Goal: Transaction & Acquisition: Obtain resource

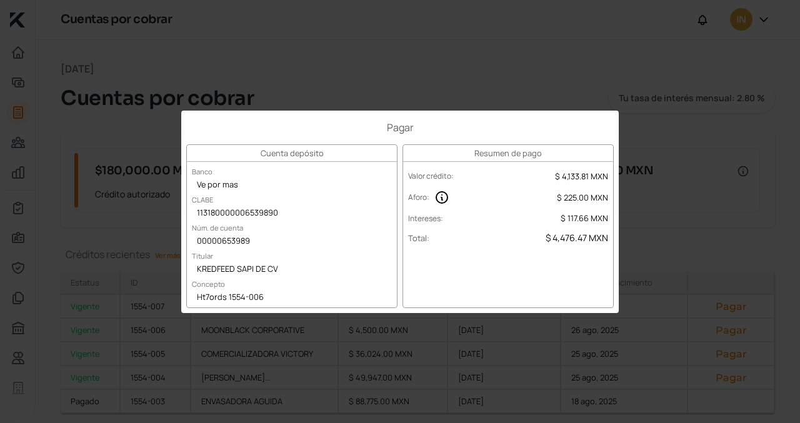
click at [677, 216] on div "Pagar Cuenta depósito Banco Ve por mas CLABE 113180000006539890 Núm. de cuenta …" at bounding box center [400, 211] width 800 height 423
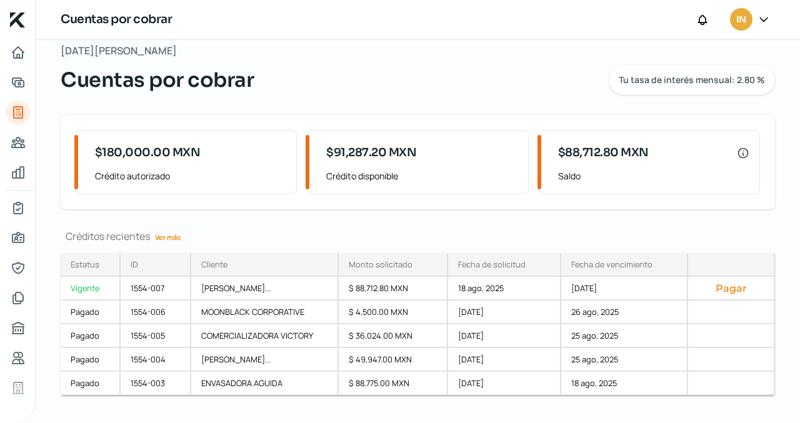
scroll to position [16, 0]
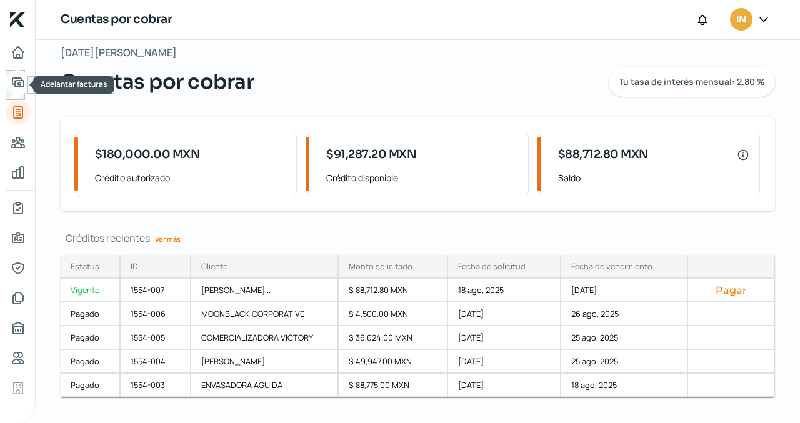
click at [14, 80] on icon "Adelantar facturas" at bounding box center [18, 82] width 15 height 15
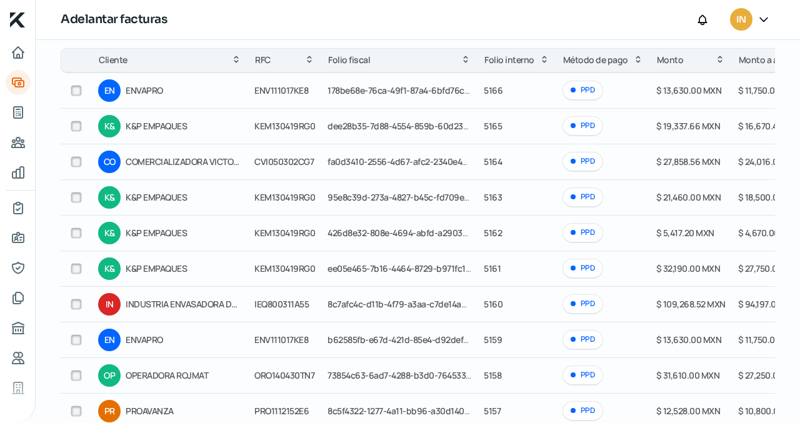
scroll to position [209, 0]
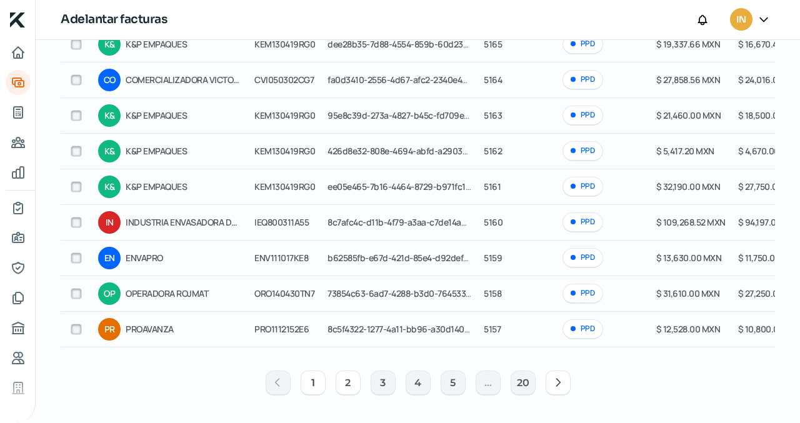
click at [346, 380] on button "2" at bounding box center [348, 383] width 25 height 25
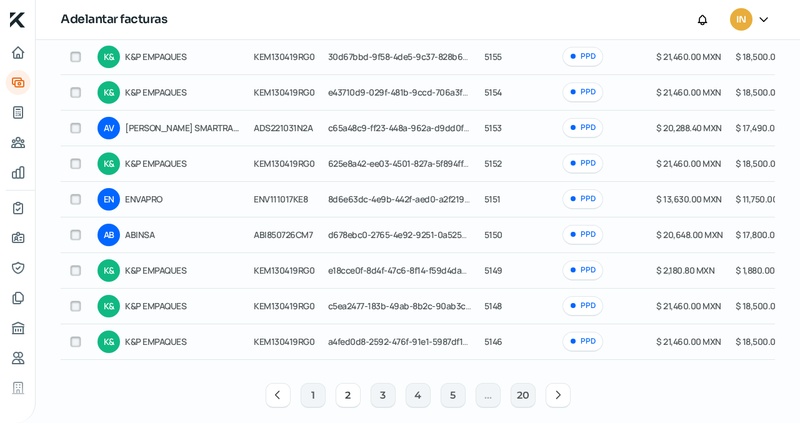
scroll to position [0, 0]
click at [309, 396] on button "1" at bounding box center [313, 395] width 25 height 25
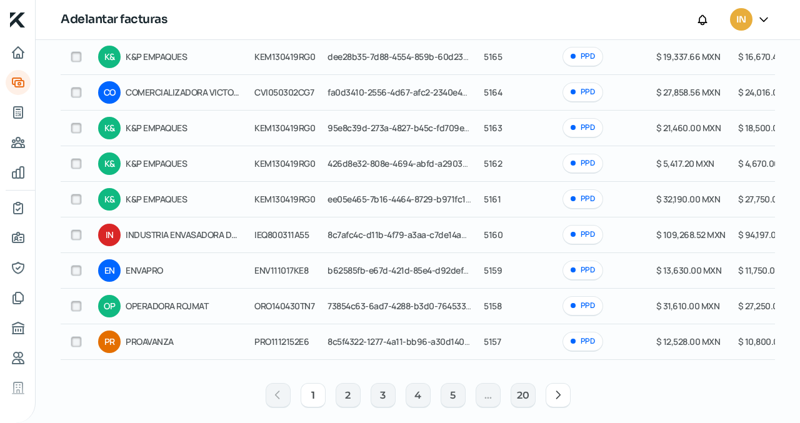
click at [74, 304] on input "checkbox" at bounding box center [76, 306] width 11 height 11
checkbox input "true"
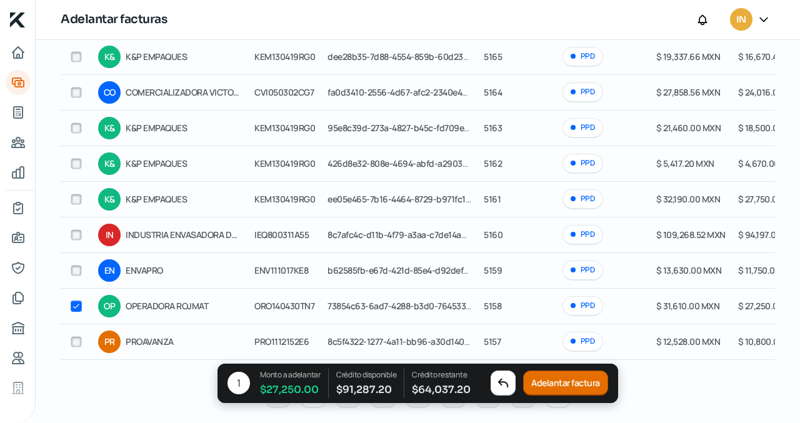
checkbox input "true"
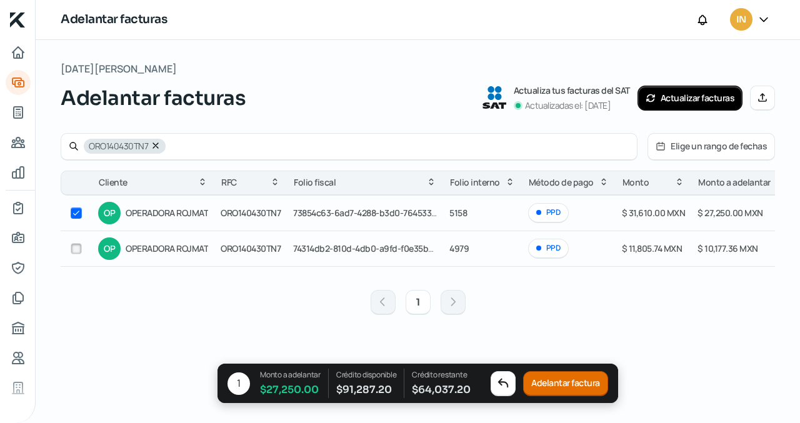
click at [546, 384] on button "Adelantar factura" at bounding box center [565, 383] width 85 height 25
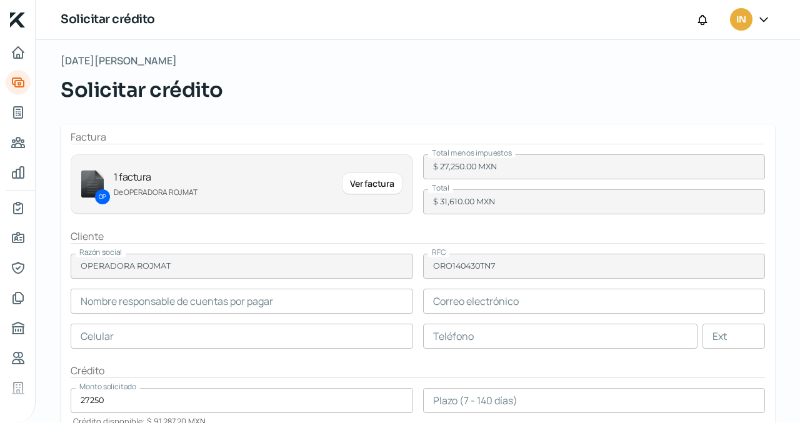
scroll to position [12, 0]
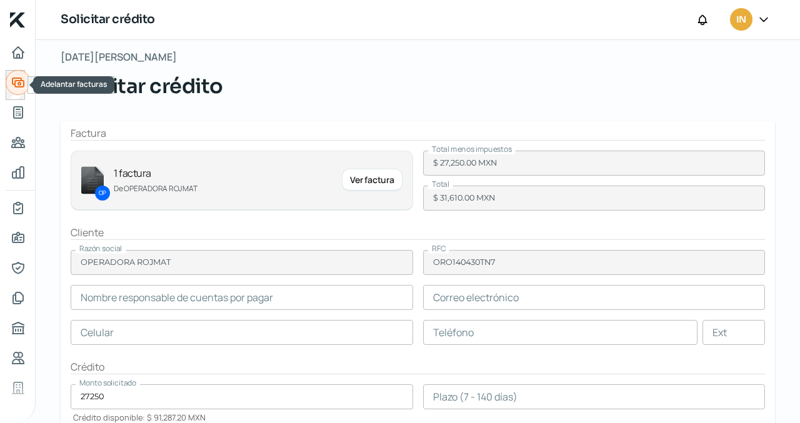
click at [18, 82] on icon "Adelantar facturas" at bounding box center [17, 82] width 11 height 9
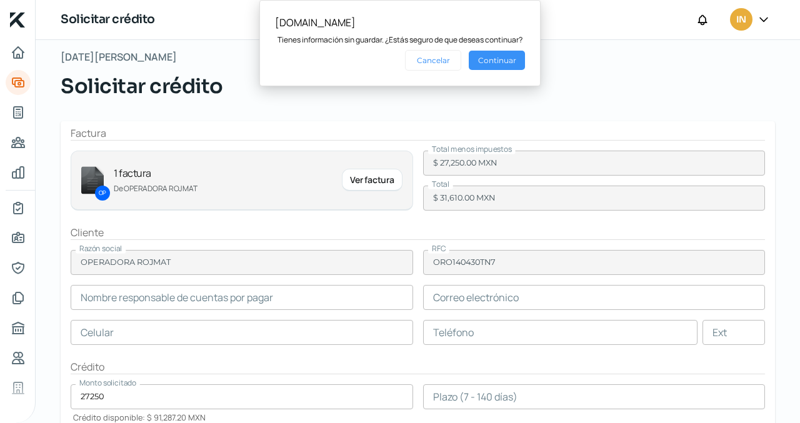
click at [478, 58] on button "Continuar" at bounding box center [497, 60] width 56 height 19
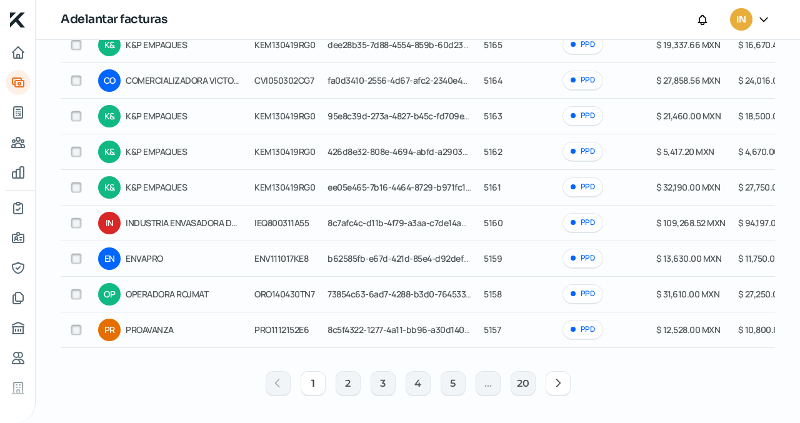
scroll to position [209, 0]
click at [73, 181] on input "checkbox" at bounding box center [76, 186] width 11 height 11
checkbox input "true"
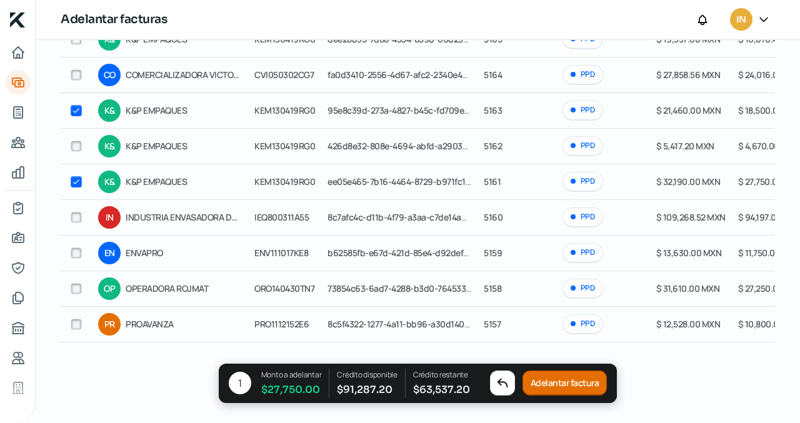
checkbox input "true"
checkbox input "false"
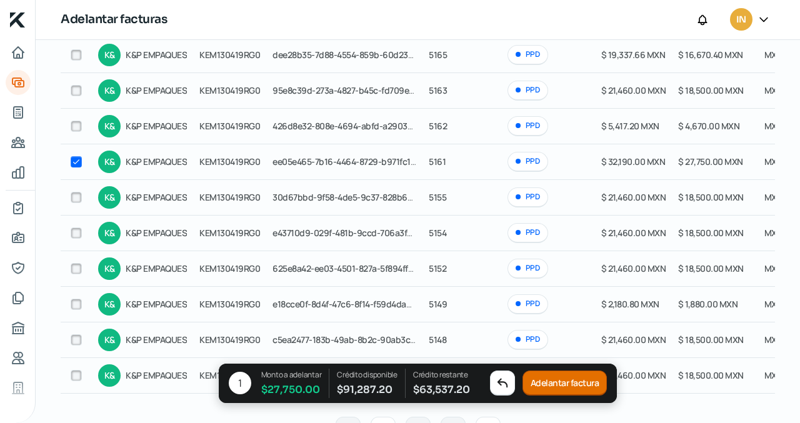
scroll to position [146, 0]
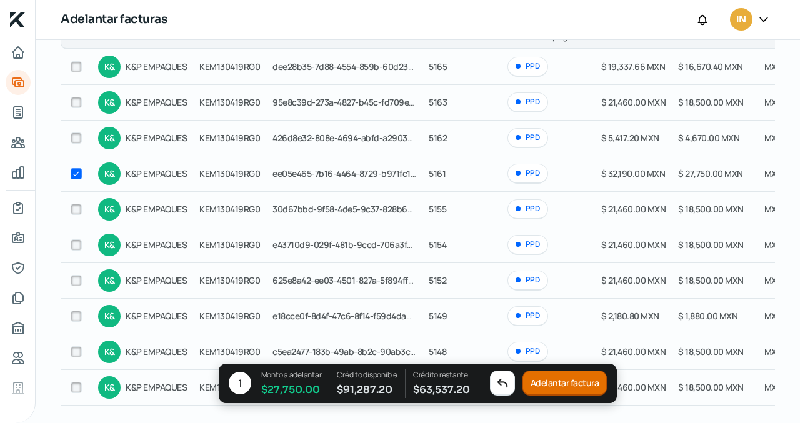
click at [74, 101] on input "checkbox" at bounding box center [76, 102] width 11 height 11
checkbox input "true"
click at [74, 243] on input "checkbox" at bounding box center [76, 244] width 11 height 11
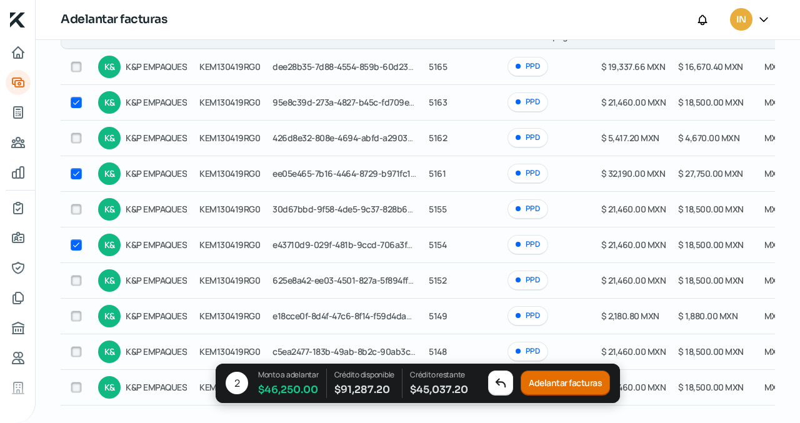
checkbox input "true"
click at [75, 212] on input "checkbox" at bounding box center [76, 209] width 11 height 11
checkbox input "true"
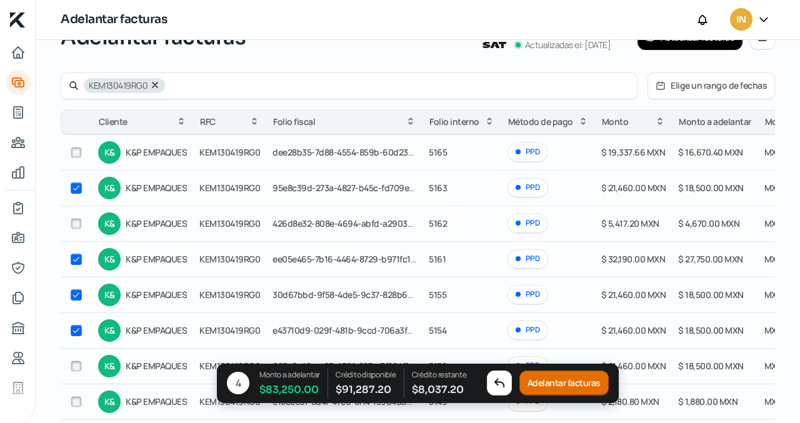
scroll to position [249, 0]
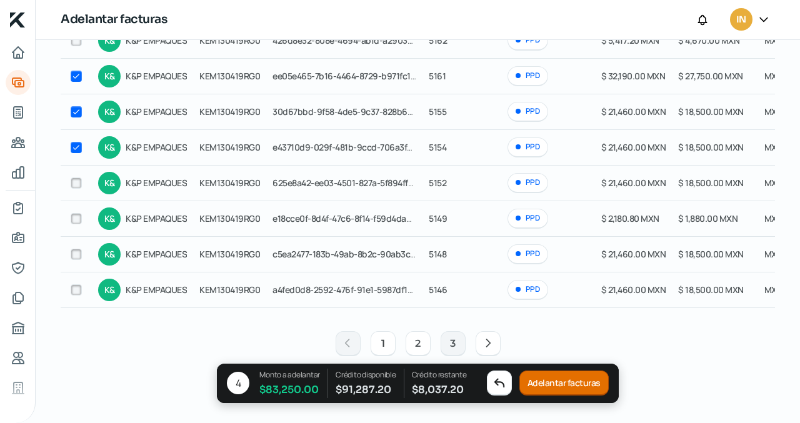
click at [414, 341] on button "2" at bounding box center [418, 343] width 25 height 25
checkbox input "false"
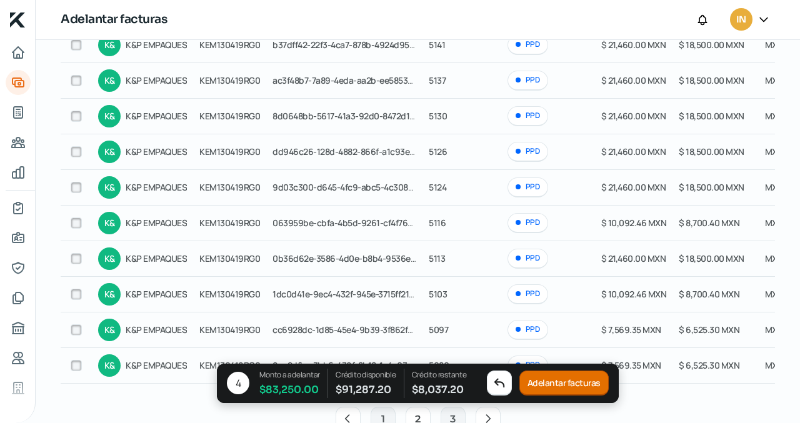
scroll to position [199, 0]
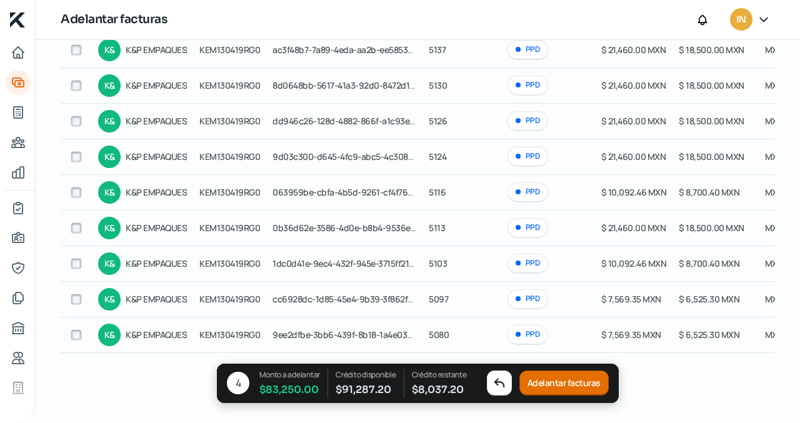
click at [71, 298] on input "checkbox" at bounding box center [76, 299] width 11 height 11
checkbox input "true"
click at [539, 383] on button "Adelantar facturas" at bounding box center [563, 383] width 89 height 25
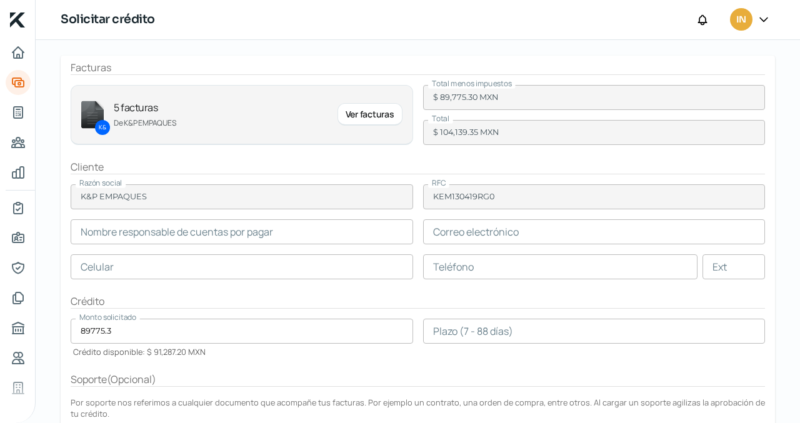
scroll to position [147, 0]
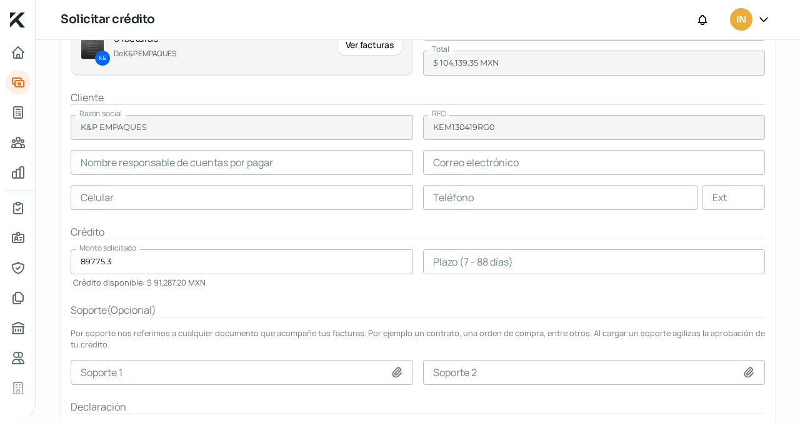
click at [303, 167] on input "text" at bounding box center [242, 162] width 342 height 25
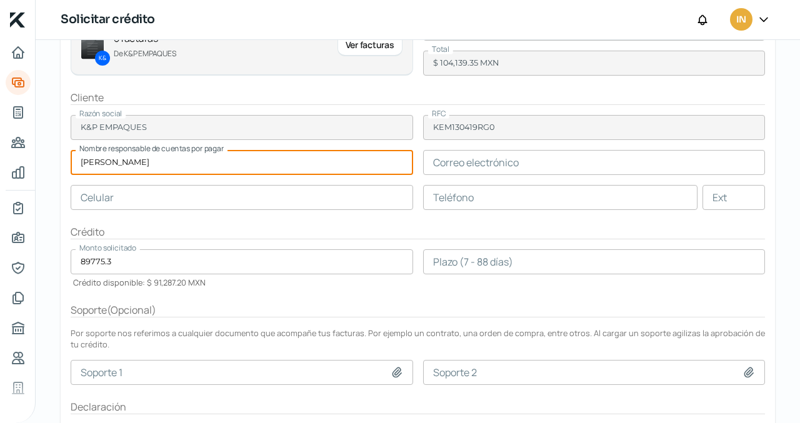
type input "Ericka Zavala"
click at [242, 202] on input "text" at bounding box center [242, 197] width 342 height 25
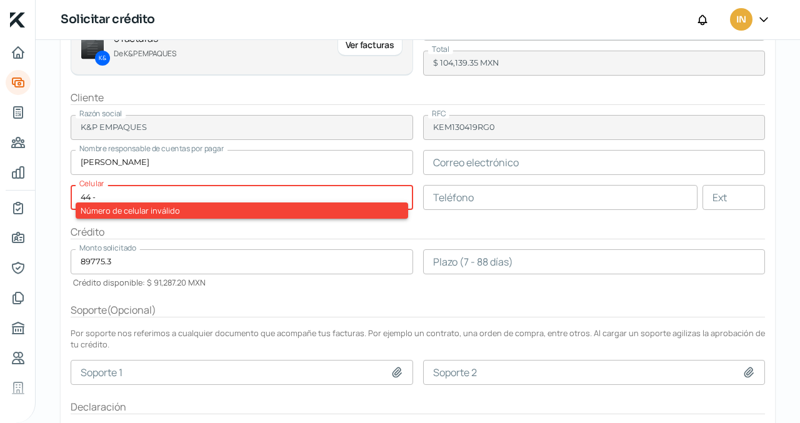
type input "4"
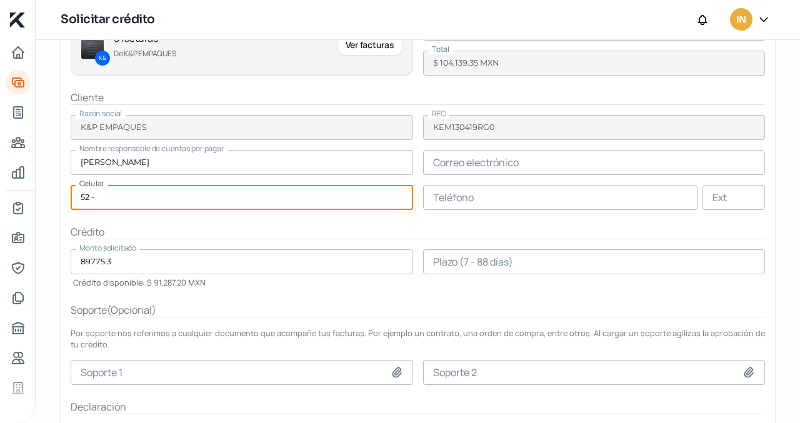
type input "5"
type input "44 - 2522 - 0448"
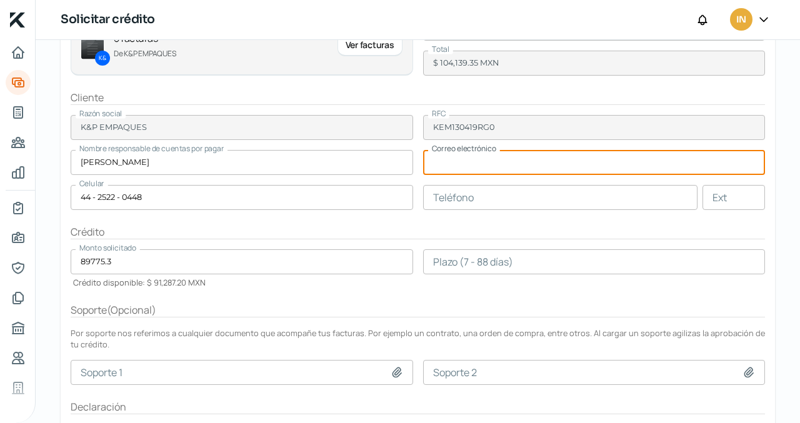
click at [436, 163] on input "text" at bounding box center [594, 162] width 342 height 25
type input "ericka.zavala@kpa.mx"
click at [391, 366] on button at bounding box center [397, 372] width 12 height 12
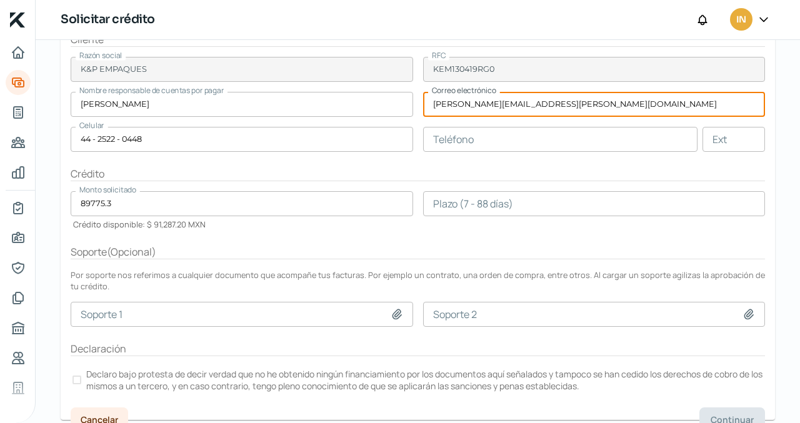
scroll to position [221, 0]
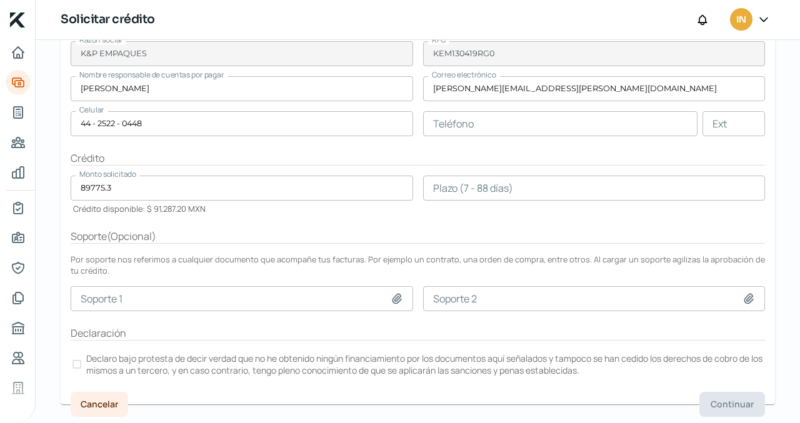
drag, startPoint x: 792, startPoint y: 354, endPoint x: 798, endPoint y: 315, distance: 39.8
click at [798, 315] on div "Jueves, 21 de agosto 2025 Solicitar crédito Facturas K& 5 facturas De K&P EMPAQ…" at bounding box center [418, 231] width 764 height 383
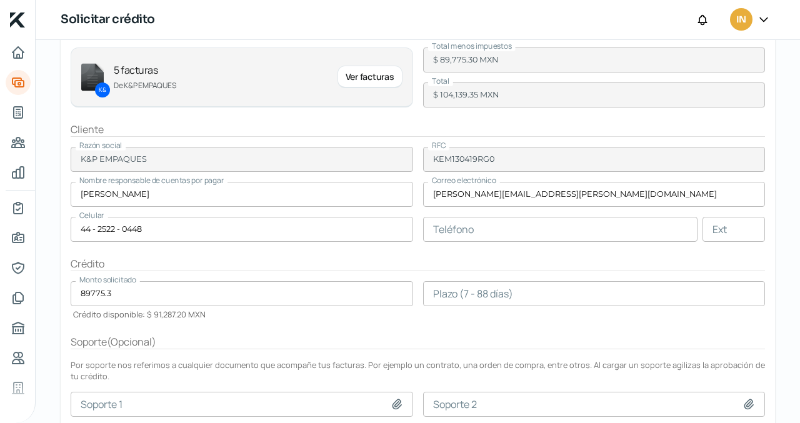
scroll to position [116, 0]
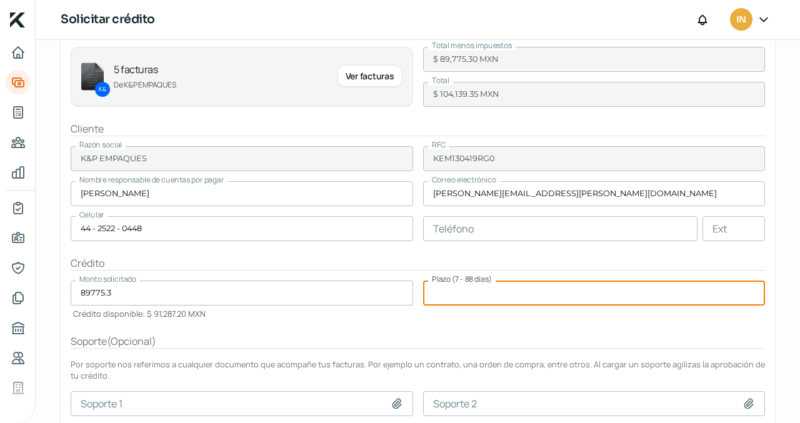
click at [491, 299] on input "number" at bounding box center [594, 293] width 342 height 25
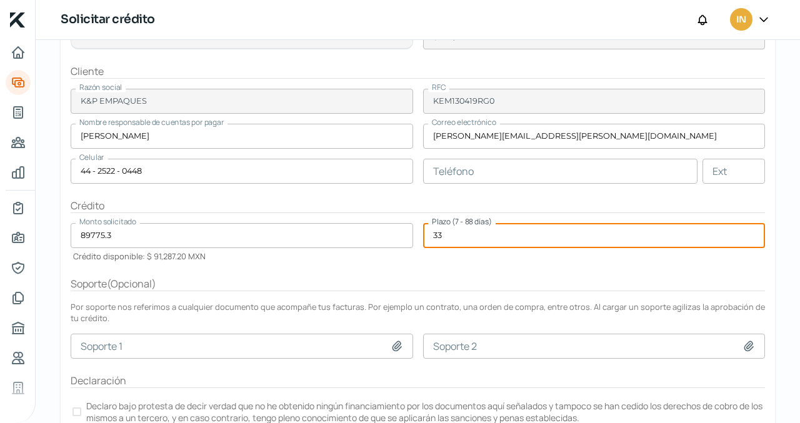
scroll to position [221, 0]
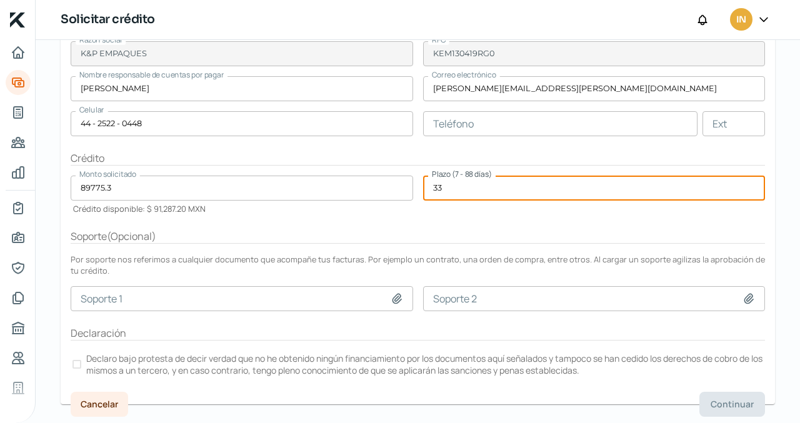
type input "33"
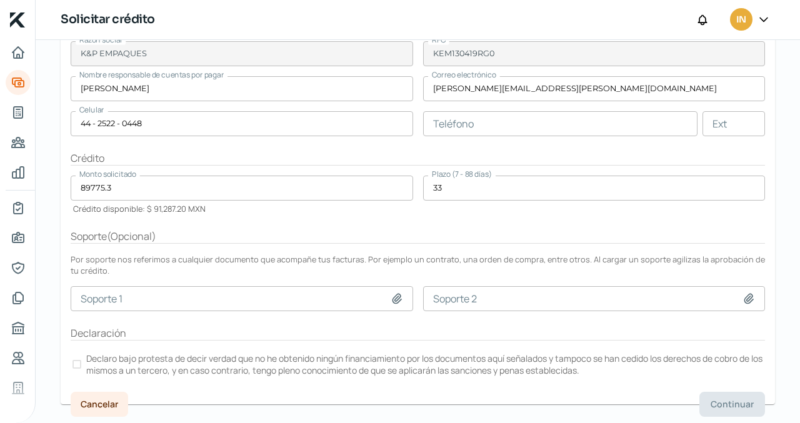
click at [77, 361] on div at bounding box center [76, 364] width 9 height 9
click at [714, 401] on span "Continuar" at bounding box center [732, 404] width 43 height 9
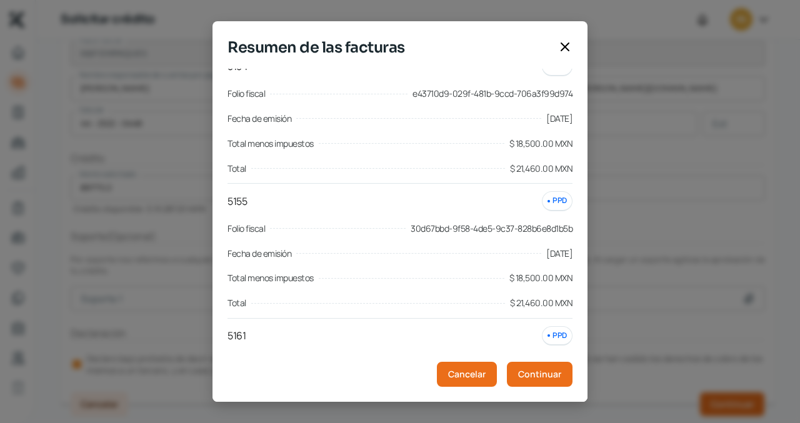
scroll to position [0, 0]
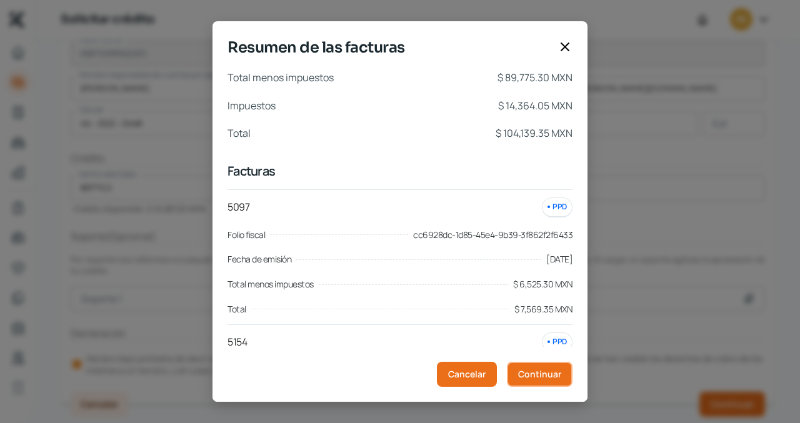
click at [529, 376] on span "Continuar" at bounding box center [539, 374] width 43 height 9
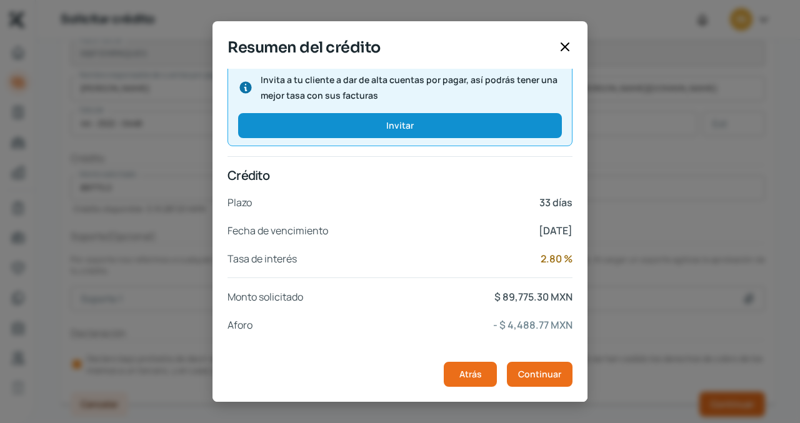
scroll to position [247, 0]
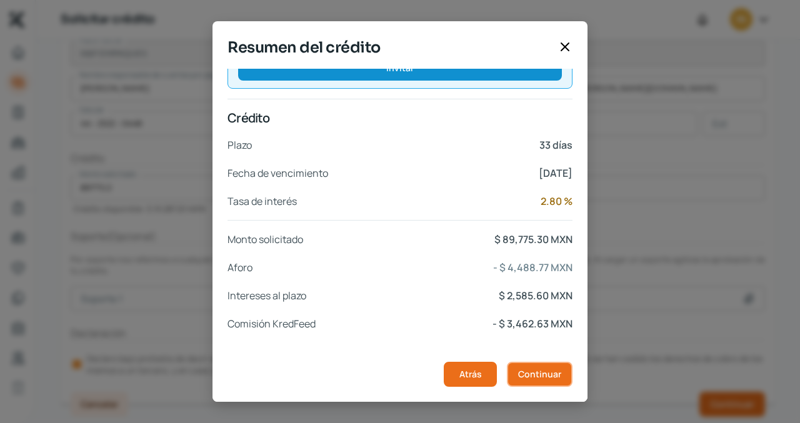
click at [536, 374] on span "Continuar" at bounding box center [539, 374] width 43 height 9
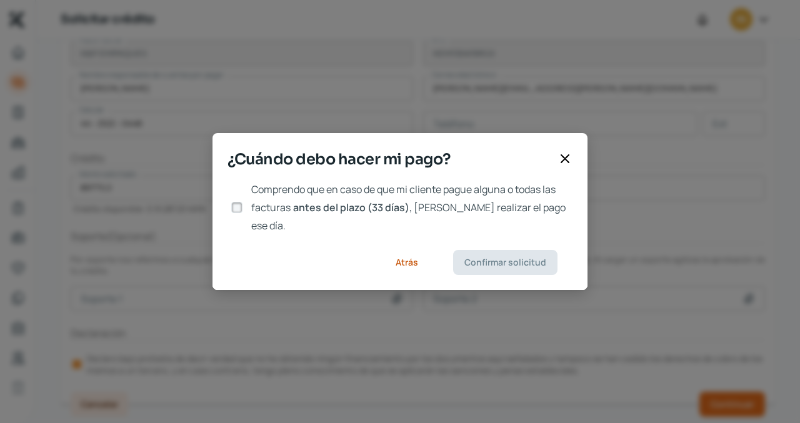
scroll to position [0, 0]
click at [229, 206] on div at bounding box center [236, 207] width 19 height 19
click at [237, 206] on input "Comprendo que en caso de que mi cliente pague alguna o todas las facturas antes…" at bounding box center [236, 207] width 11 height 11
checkbox input "true"
click at [488, 258] on span "Confirmar solicitud" at bounding box center [505, 262] width 82 height 9
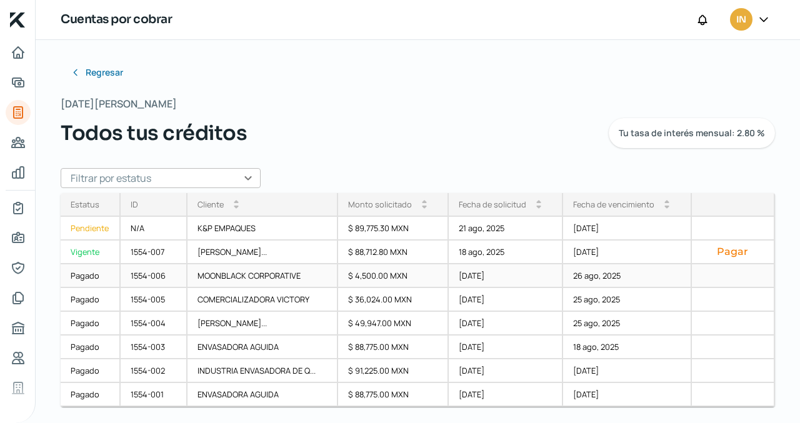
click at [254, 274] on div "MOONBLACK CORPORATIVE" at bounding box center [262, 276] width 150 height 24
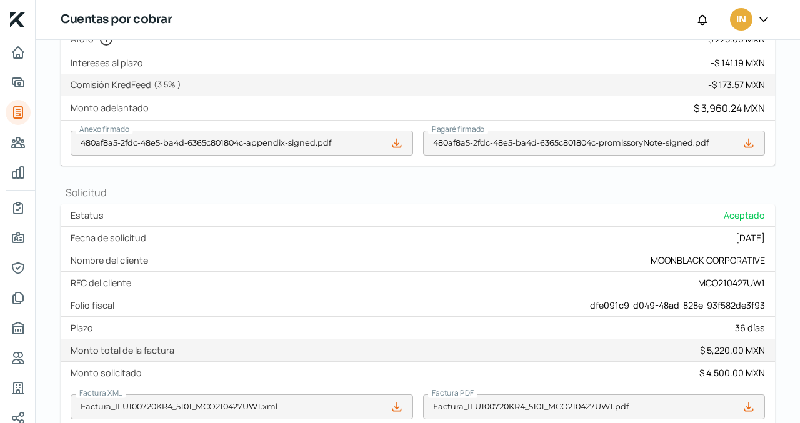
scroll to position [506, 0]
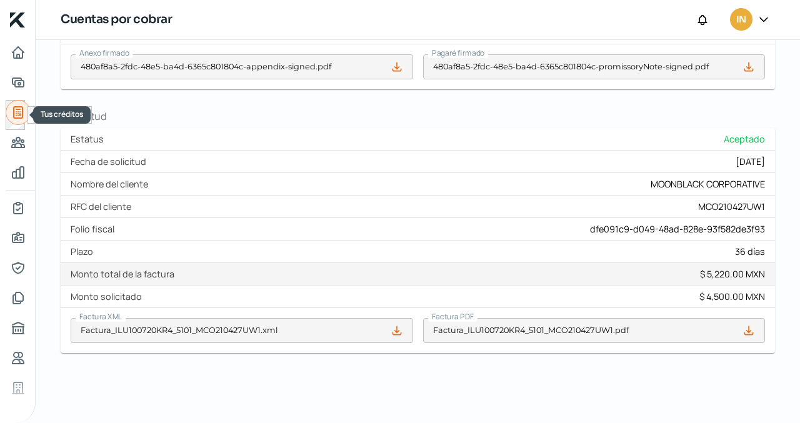
click at [14, 107] on icon "Tus créditos" at bounding box center [18, 112] width 9 height 11
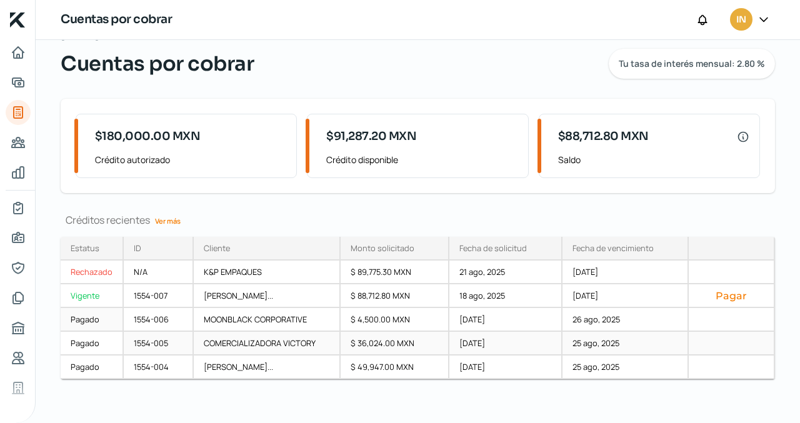
scroll to position [41, 0]
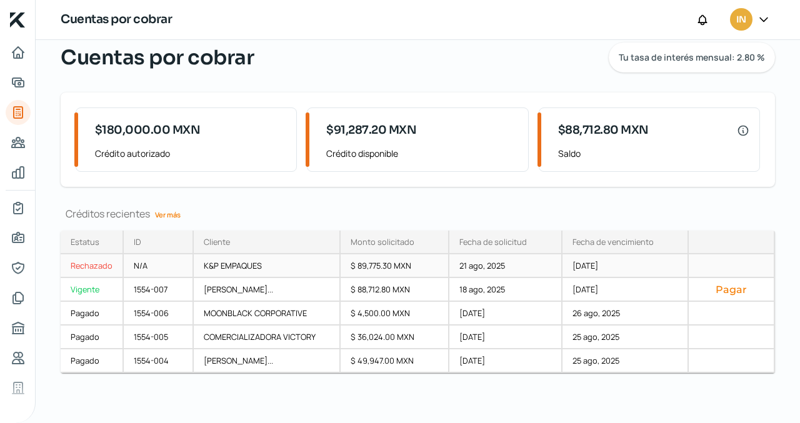
click at [81, 264] on div "Rechazado" at bounding box center [92, 266] width 63 height 24
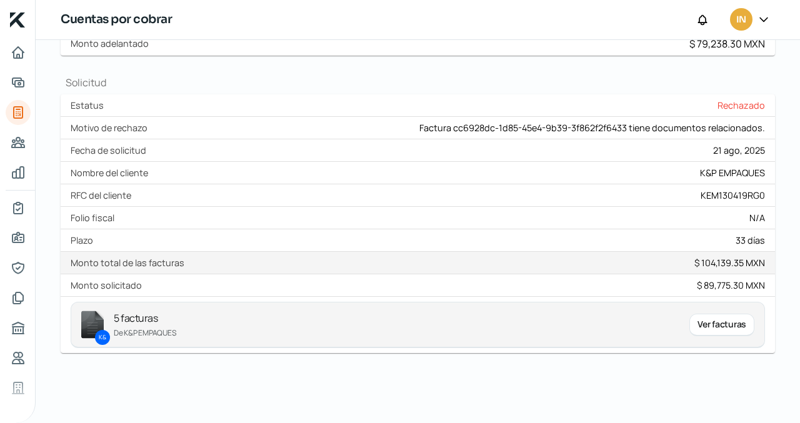
scroll to position [323, 0]
click at [104, 327] on div "K& 5 facturas De K&P EMPAQUES Ver facturas" at bounding box center [418, 325] width 694 height 47
click at [122, 331] on p "De K&P EMPAQUES" at bounding box center [397, 333] width 566 height 12
click at [712, 322] on div "Ver facturas" at bounding box center [721, 325] width 65 height 22
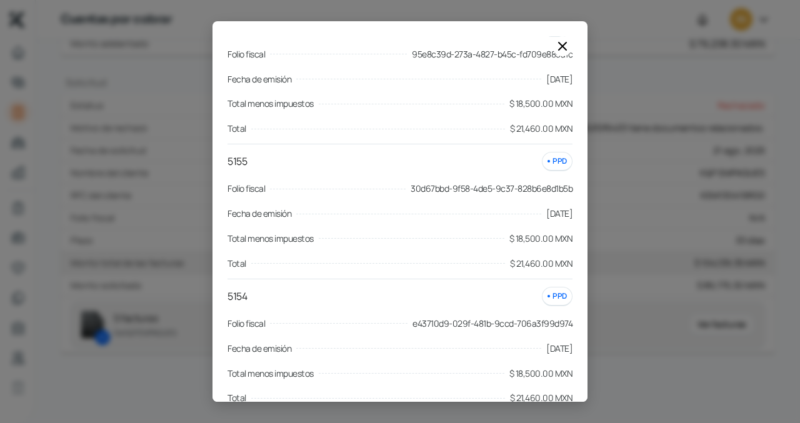
scroll to position [0, 0]
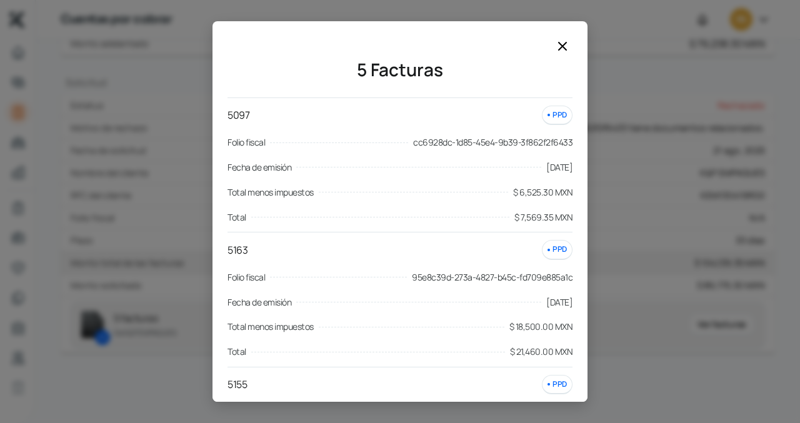
click at [549, 116] on div "PPD" at bounding box center [557, 115] width 31 height 19
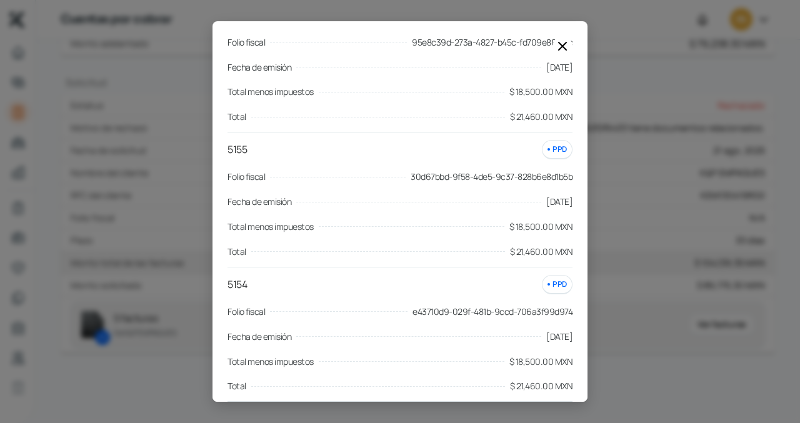
scroll to position [384, 0]
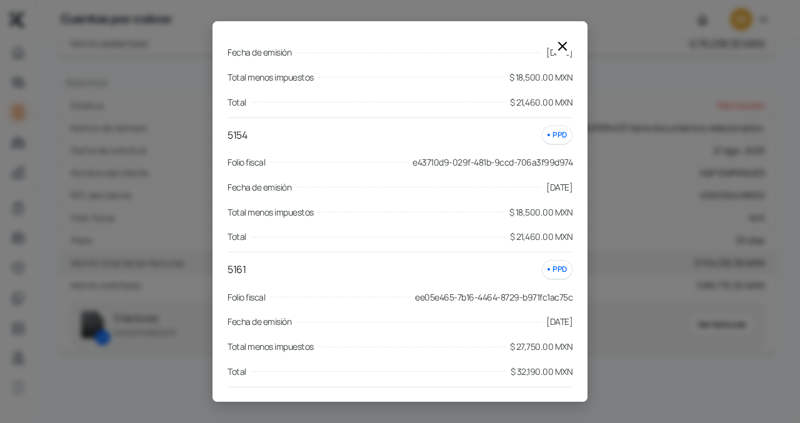
click at [560, 43] on icon at bounding box center [562, 45] width 7 height 7
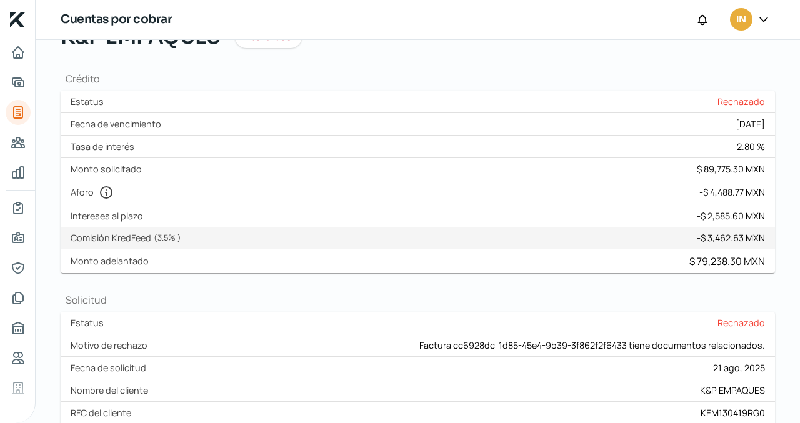
scroll to position [95, 0]
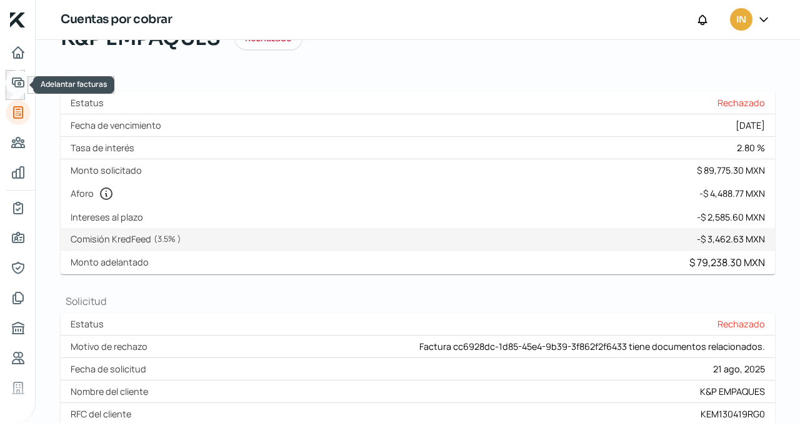
click at [17, 81] on icon "Adelantar facturas" at bounding box center [17, 82] width 11 height 9
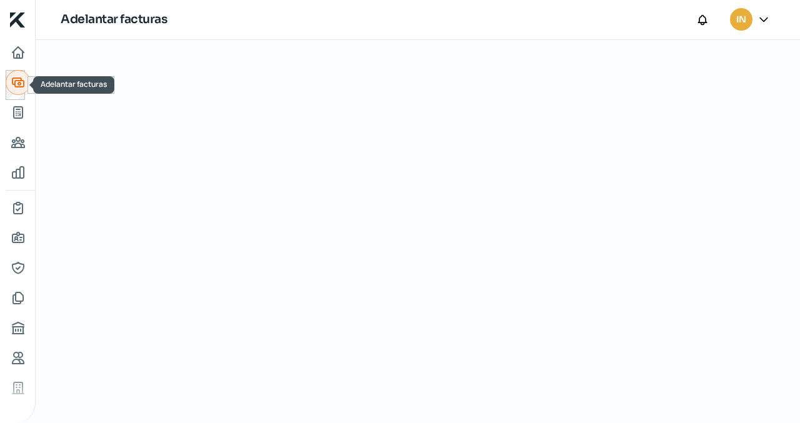
click at [17, 80] on icon "Adelantar facturas" at bounding box center [17, 82] width 11 height 9
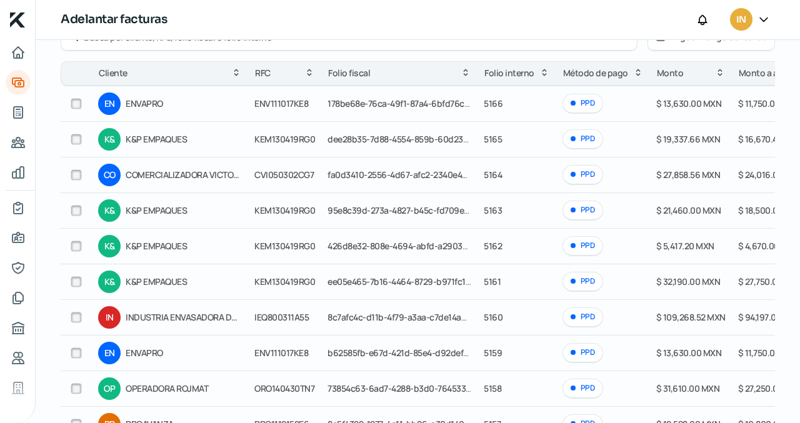
scroll to position [112, 0]
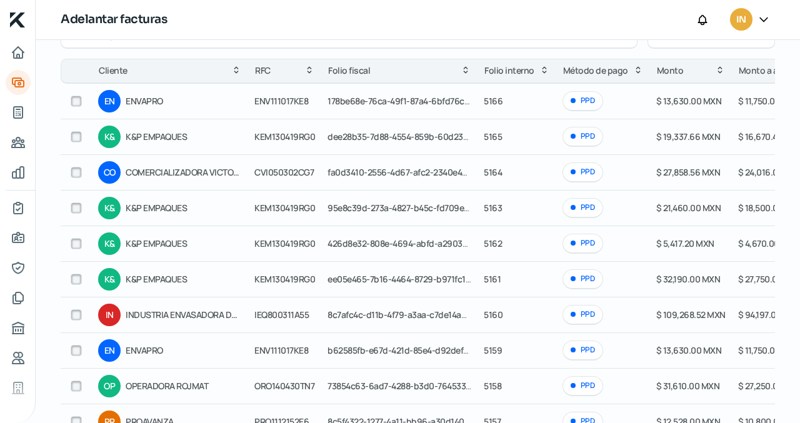
click at [72, 172] on input "checkbox" at bounding box center [76, 172] width 11 height 11
checkbox input "true"
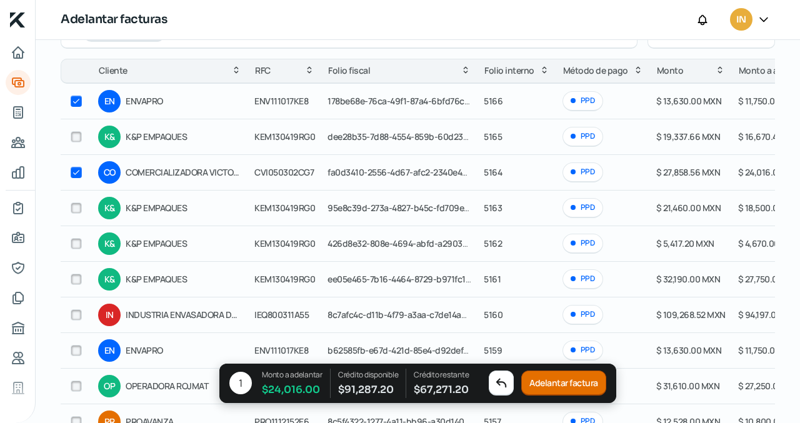
checkbox input "true"
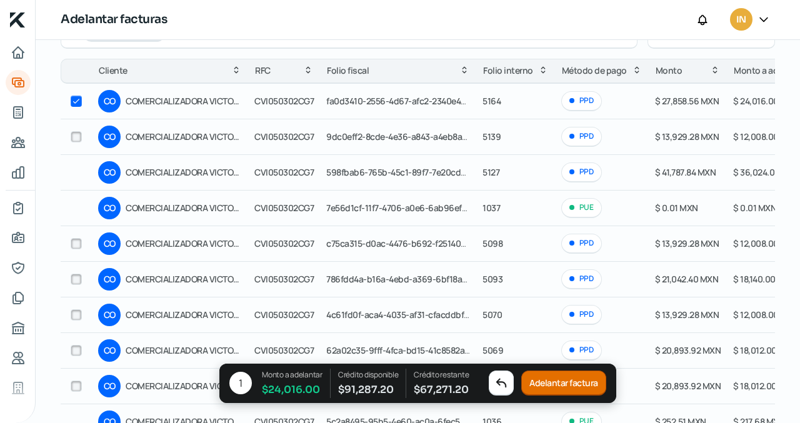
click at [539, 380] on button "Adelantar factura" at bounding box center [563, 383] width 85 height 25
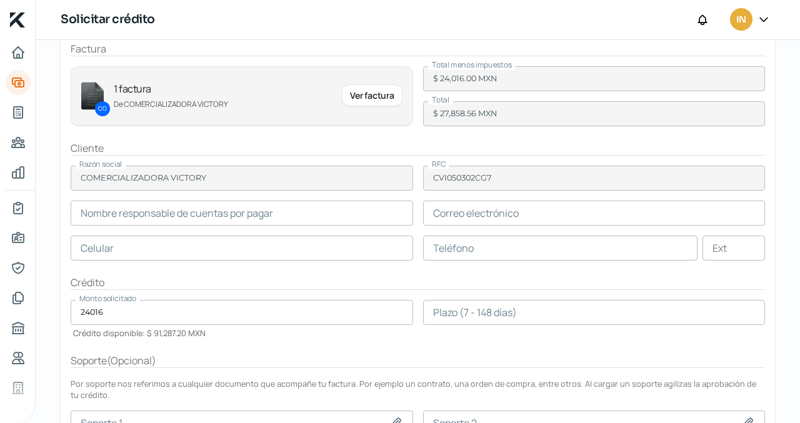
scroll to position [102, 0]
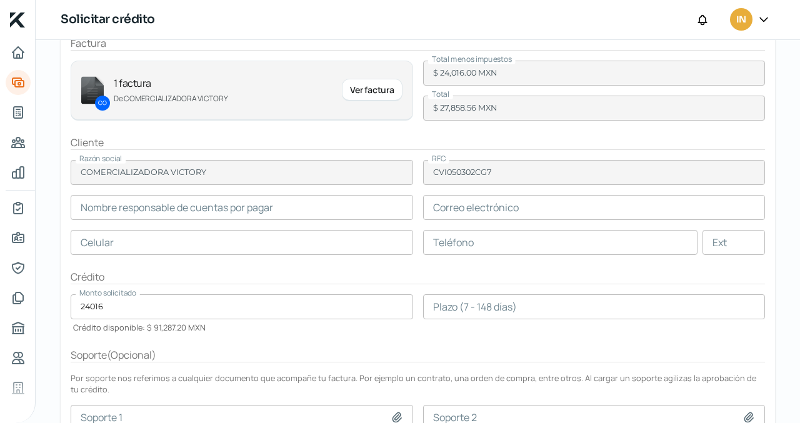
type input "Jose Cardenas"
type input "jcardenas@victorypackaging.com"
type input "33 - 2465 - 3900"
click at [301, 213] on input "Jose Cardenas" at bounding box center [242, 207] width 342 height 25
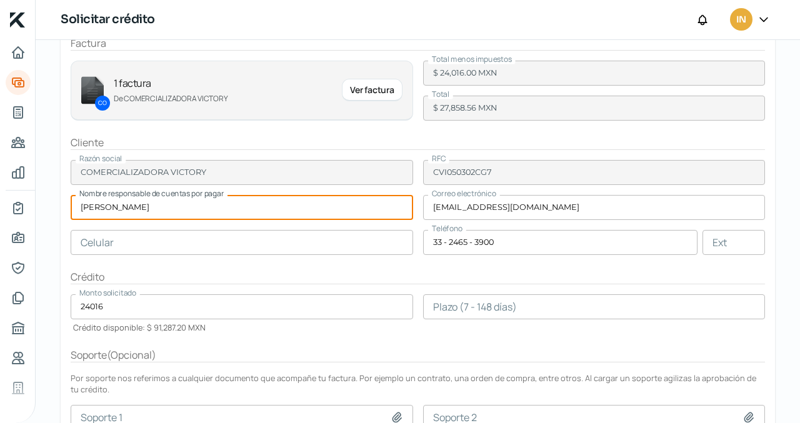
click at [292, 240] on input "text" at bounding box center [242, 242] width 342 height 25
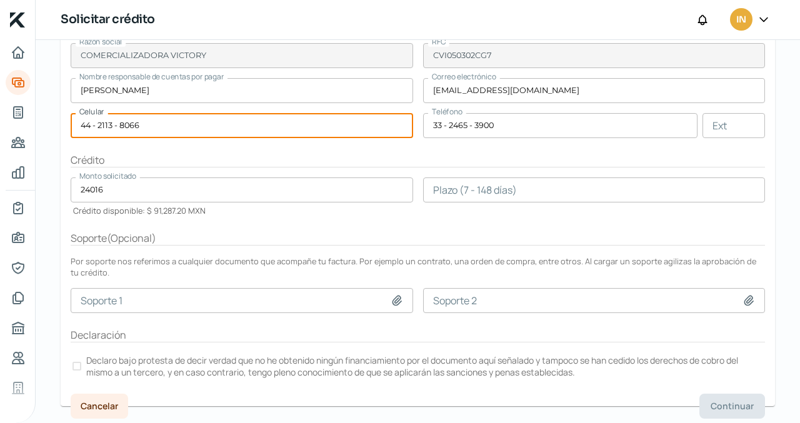
scroll to position [221, 0]
type input "44 - 2113 - 8066"
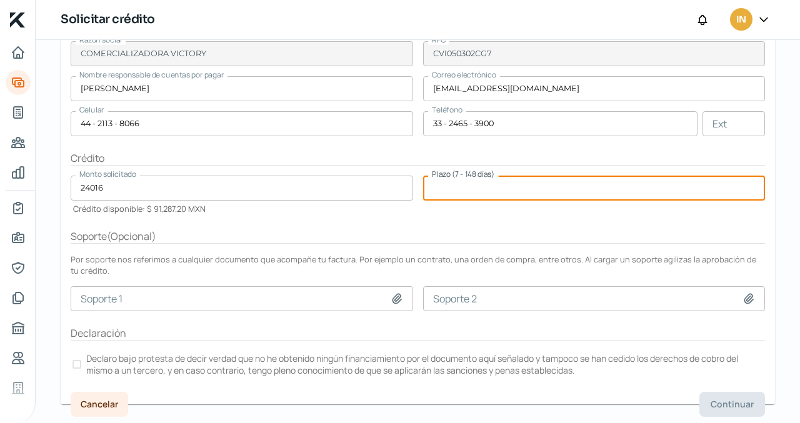
click at [473, 191] on input "number" at bounding box center [594, 188] width 342 height 25
type input "33"
click at [79, 363] on div at bounding box center [76, 364] width 9 height 9
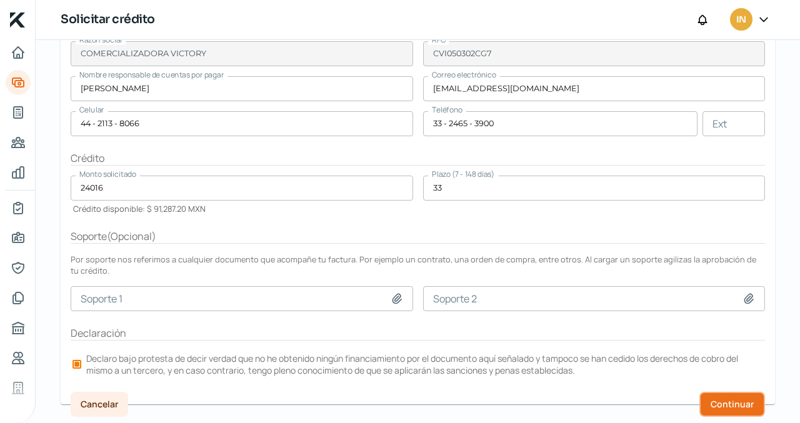
click at [732, 406] on span "Continuar" at bounding box center [732, 404] width 43 height 9
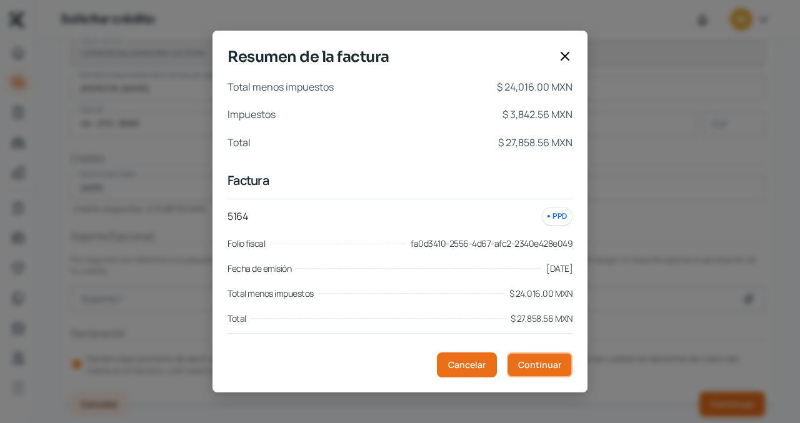
click at [529, 363] on span "Continuar" at bounding box center [539, 365] width 43 height 9
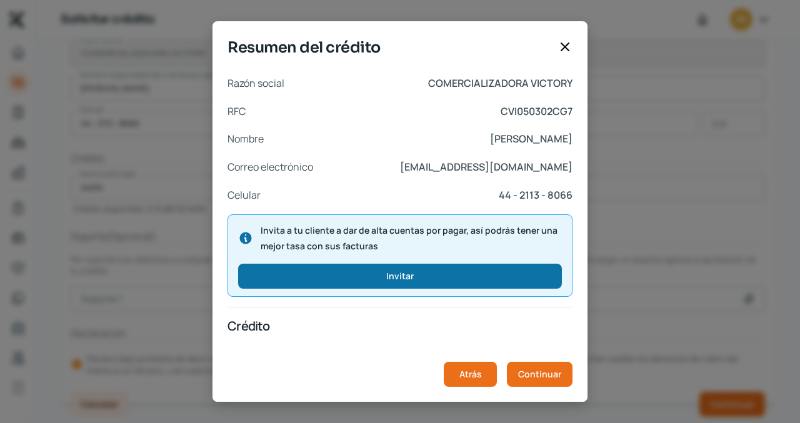
scroll to position [247, 0]
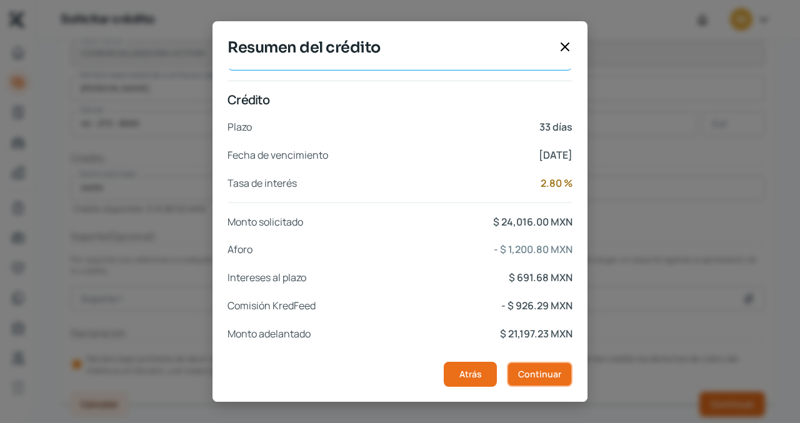
click at [537, 377] on span "Continuar" at bounding box center [539, 374] width 43 height 9
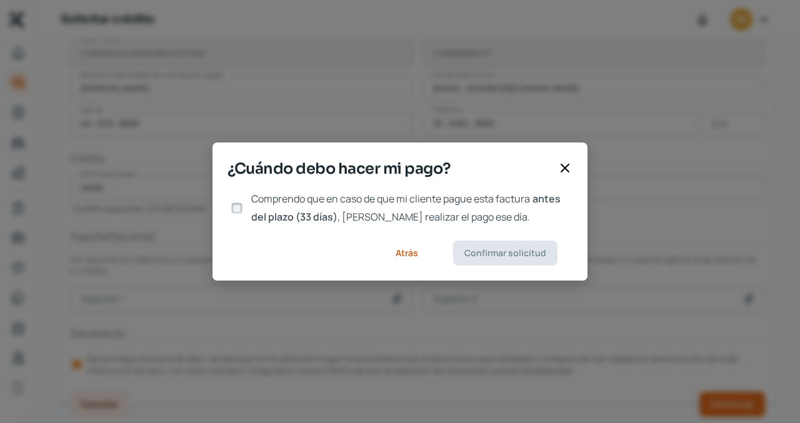
click at [234, 206] on input "Comprendo que en caso de que mi cliente pague esta factura antes del plazo (33 …" at bounding box center [236, 207] width 11 height 11
checkbox input "true"
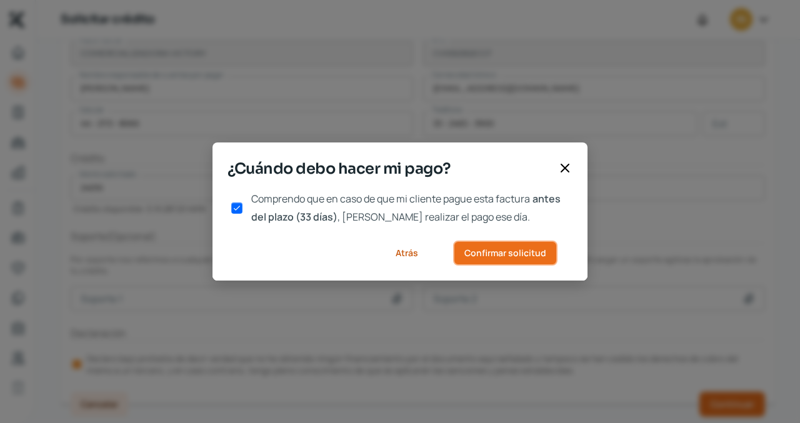
click at [473, 254] on span "Confirmar solicitud" at bounding box center [505, 253] width 82 height 9
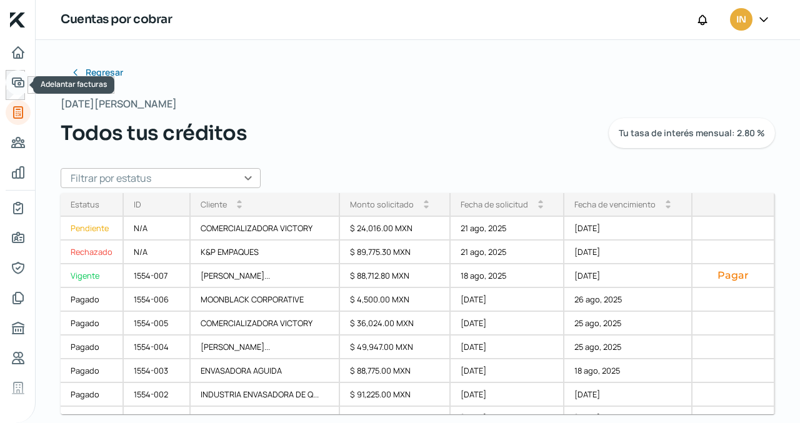
click at [18, 82] on icon "Adelantar facturas" at bounding box center [17, 82] width 11 height 9
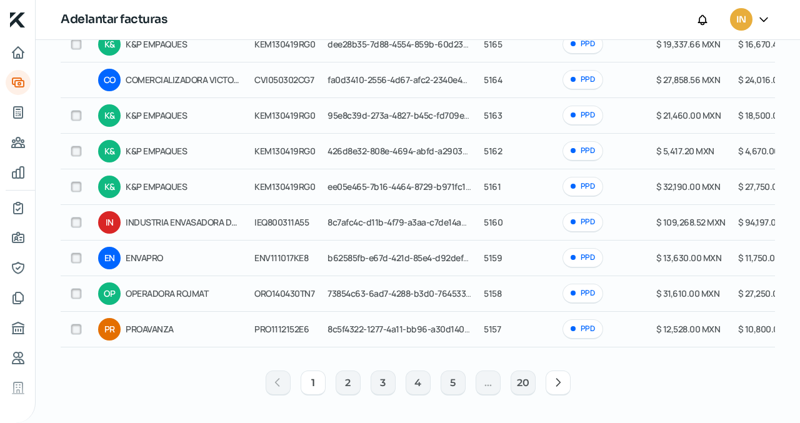
click at [76, 110] on input "checkbox" at bounding box center [76, 115] width 11 height 11
checkbox input "true"
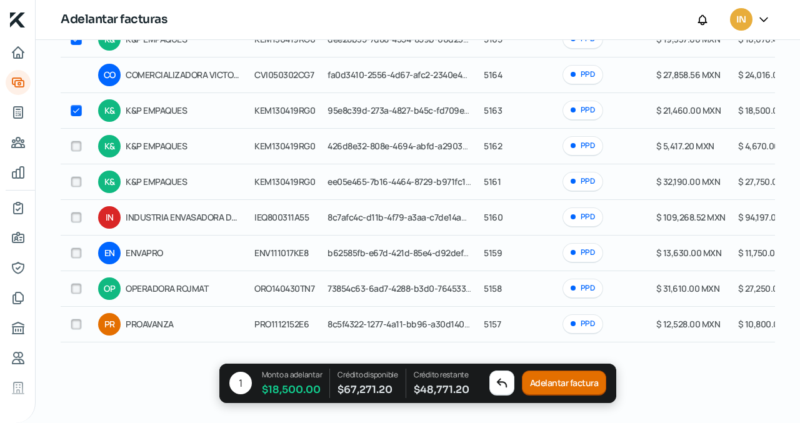
checkbox input "true"
checkbox input "false"
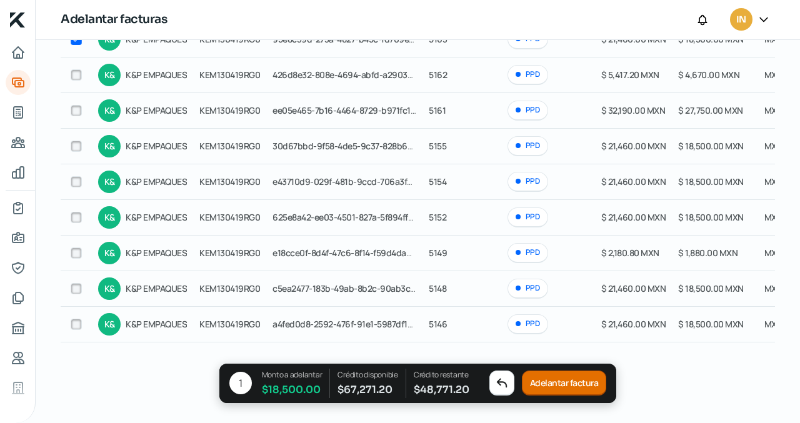
click at [74, 141] on input "checkbox" at bounding box center [76, 146] width 11 height 11
checkbox input "true"
click at [76, 107] on input "checkbox" at bounding box center [76, 110] width 11 height 11
checkbox input "true"
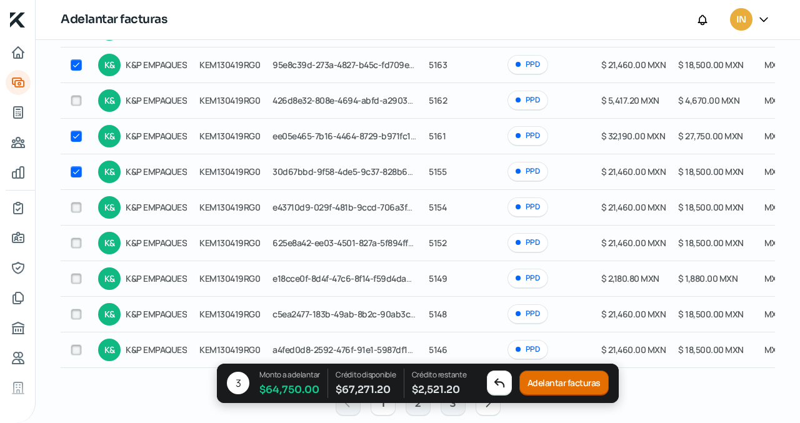
scroll to position [168, 0]
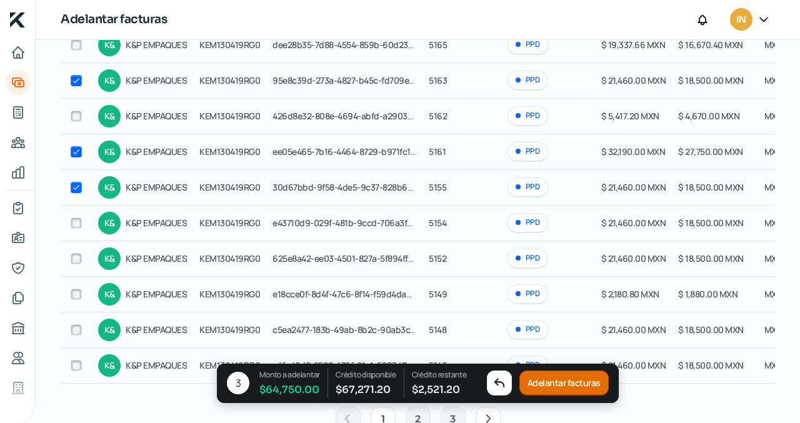
click at [537, 382] on button "Adelantar facturas" at bounding box center [563, 383] width 89 height 25
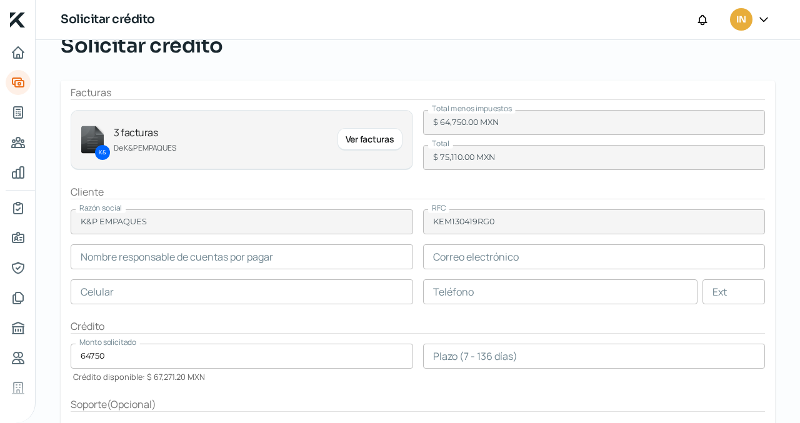
scroll to position [53, 0]
click at [256, 262] on input "text" at bounding box center [242, 256] width 342 height 25
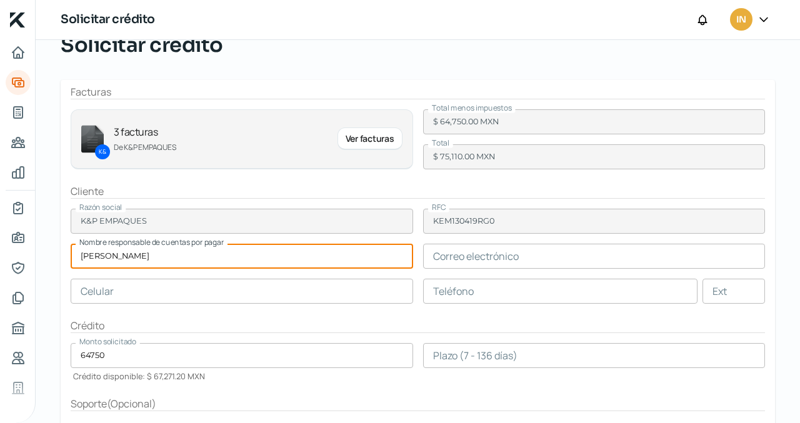
type input "Erika Zavala"
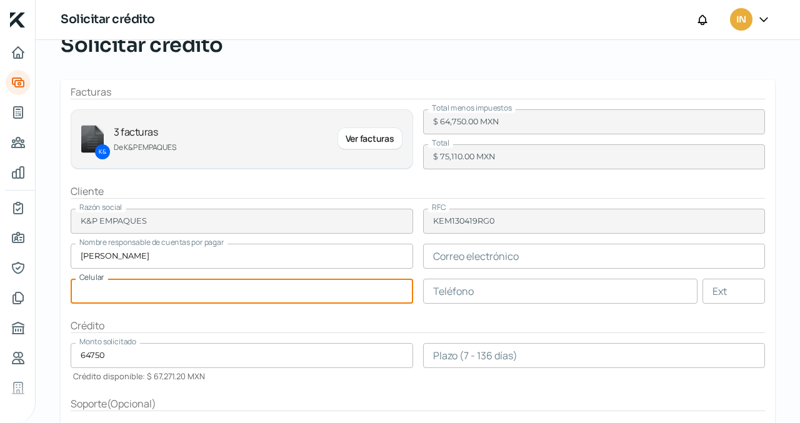
click at [329, 299] on input "text" at bounding box center [242, 291] width 342 height 25
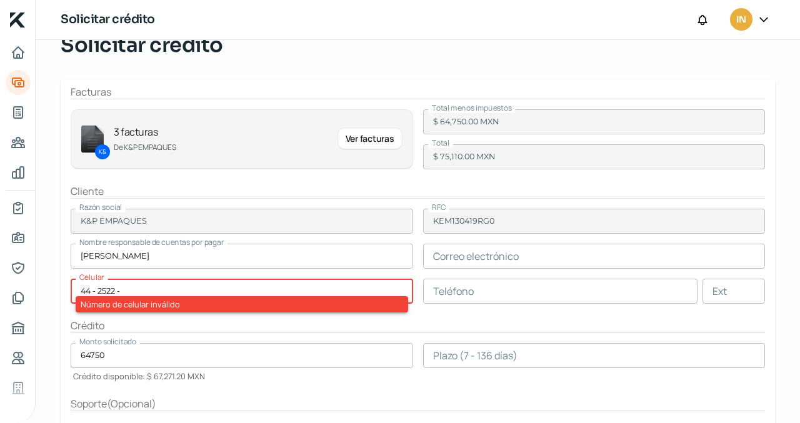
type input "44 - 2522 - 0448"
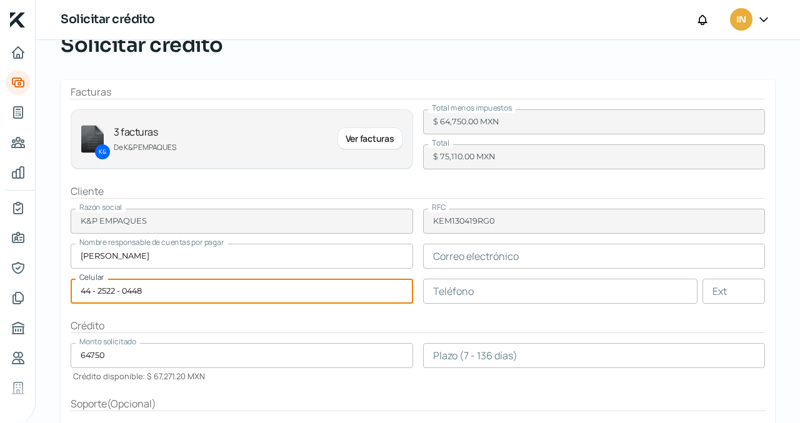
click at [457, 255] on input "text" at bounding box center [594, 256] width 342 height 25
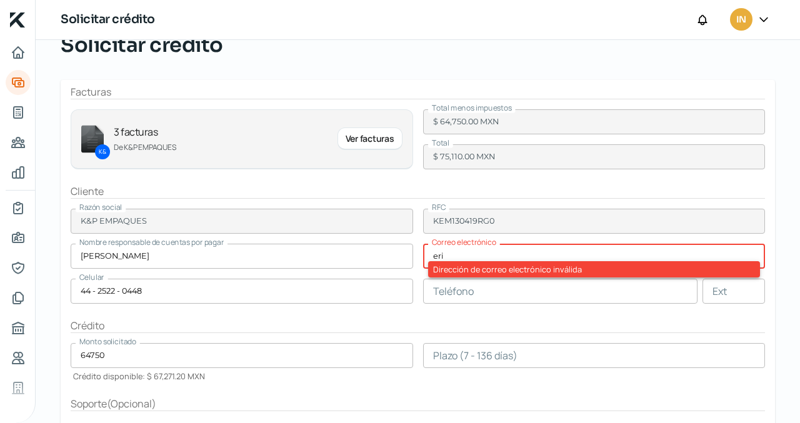
type input "ericka.zavala@kpa.mx"
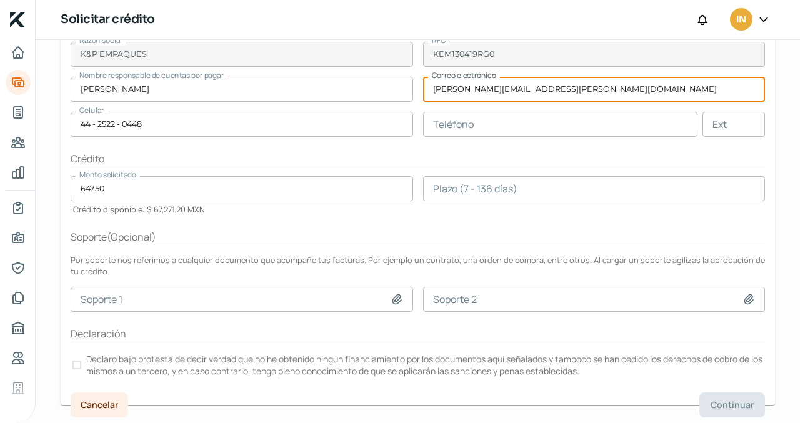
scroll to position [221, 0]
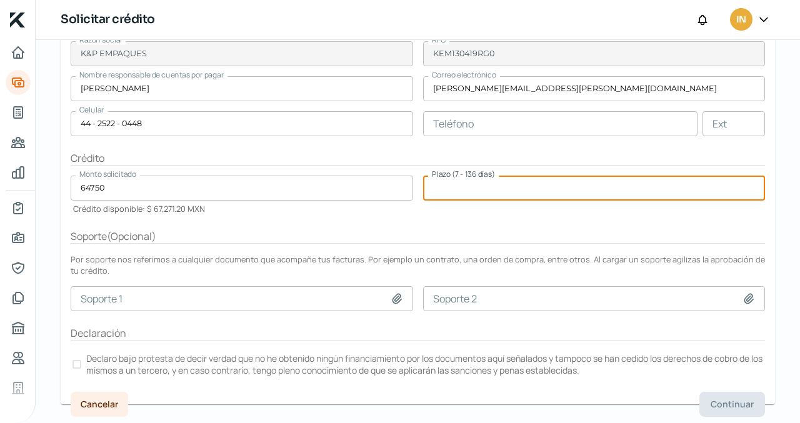
click at [502, 190] on input "number" at bounding box center [594, 188] width 342 height 25
type input "33"
click at [76, 360] on div at bounding box center [76, 364] width 9 height 9
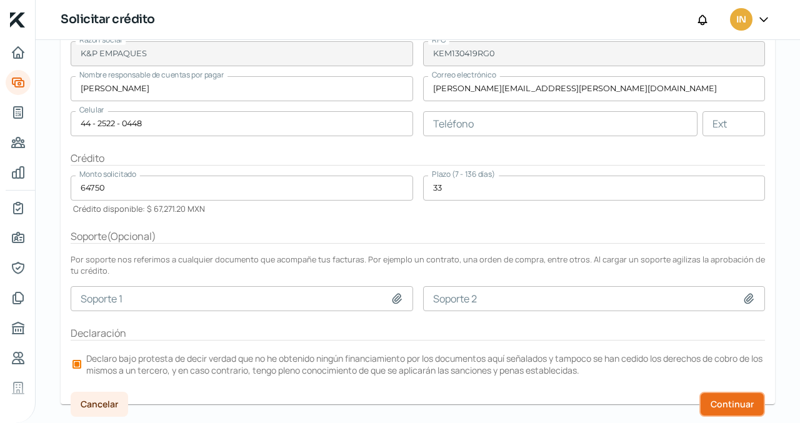
click at [711, 404] on span "Continuar" at bounding box center [732, 404] width 43 height 9
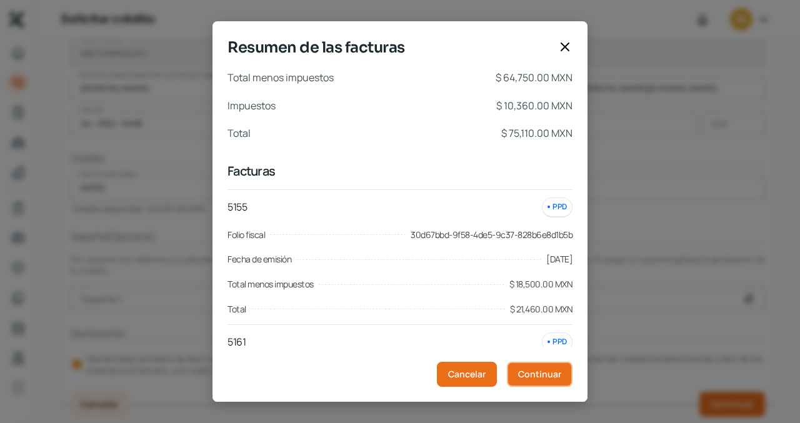
click at [539, 375] on span "Continuar" at bounding box center [539, 374] width 43 height 9
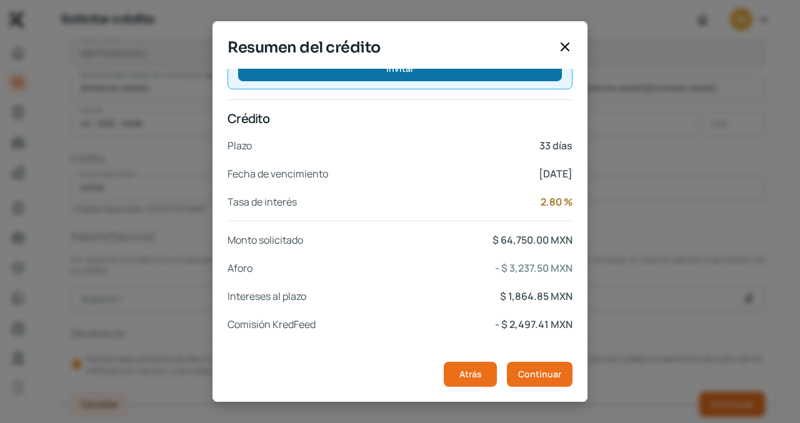
scroll to position [247, 0]
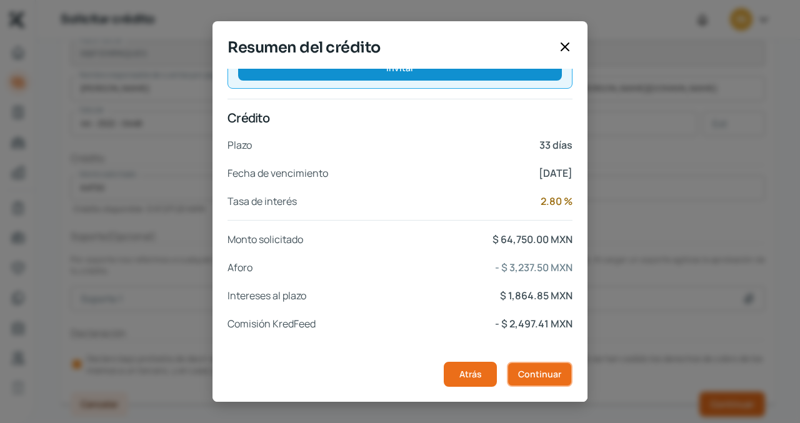
click at [531, 377] on span "Continuar" at bounding box center [539, 374] width 43 height 9
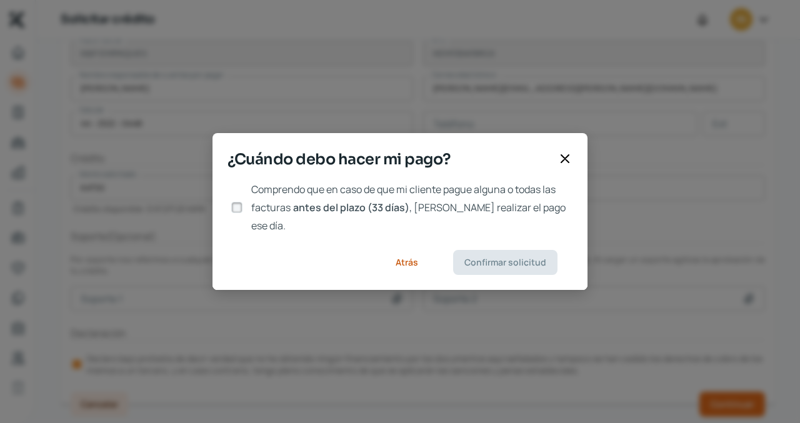
scroll to position [0, 0]
click at [234, 204] on input "Comprendo que en caso de que mi cliente pague alguna o todas las facturas antes…" at bounding box center [236, 207] width 11 height 11
checkbox input "true"
click at [472, 258] on span "Confirmar solicitud" at bounding box center [505, 262] width 82 height 9
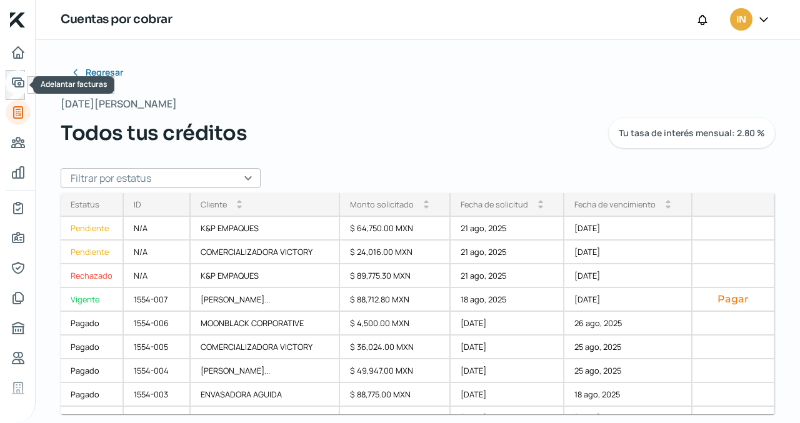
click at [20, 82] on icon "Adelantar facturas" at bounding box center [17, 82] width 11 height 9
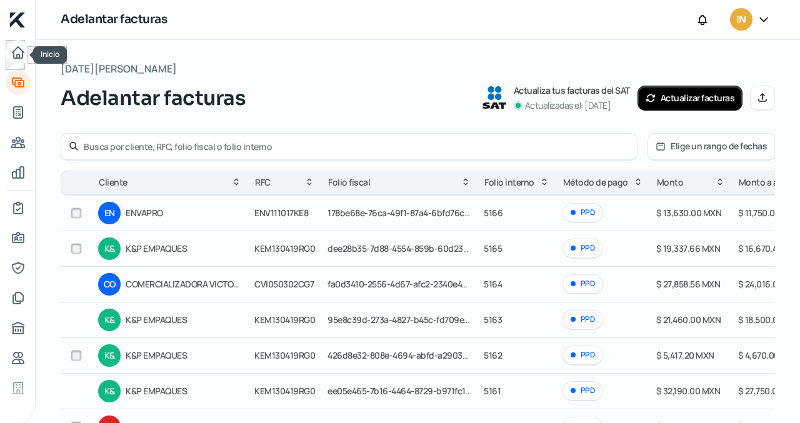
click at [18, 51] on icon "Inicio" at bounding box center [18, 52] width 15 height 15
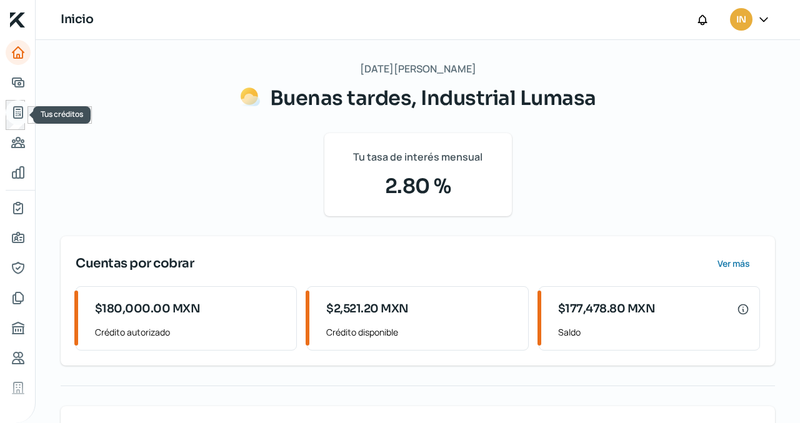
click at [16, 110] on icon "Tus créditos" at bounding box center [18, 112] width 15 height 15
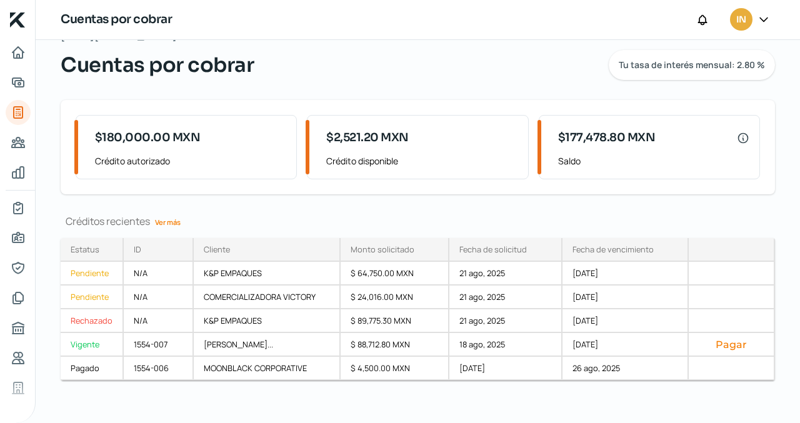
scroll to position [41, 0]
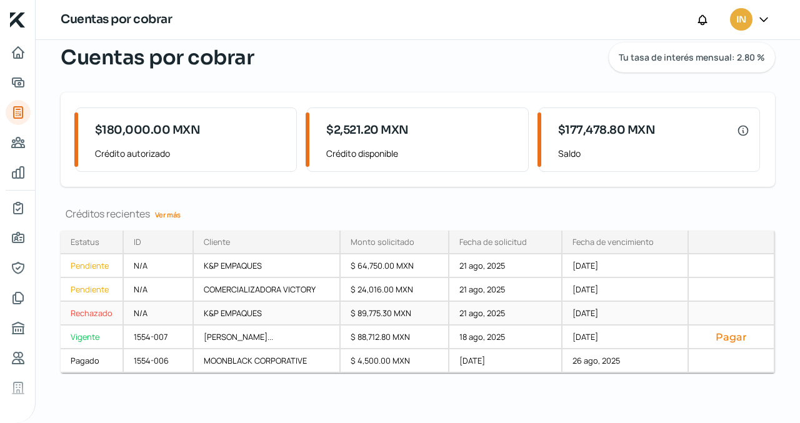
click at [92, 310] on div "Rechazado" at bounding box center [92, 314] width 63 height 24
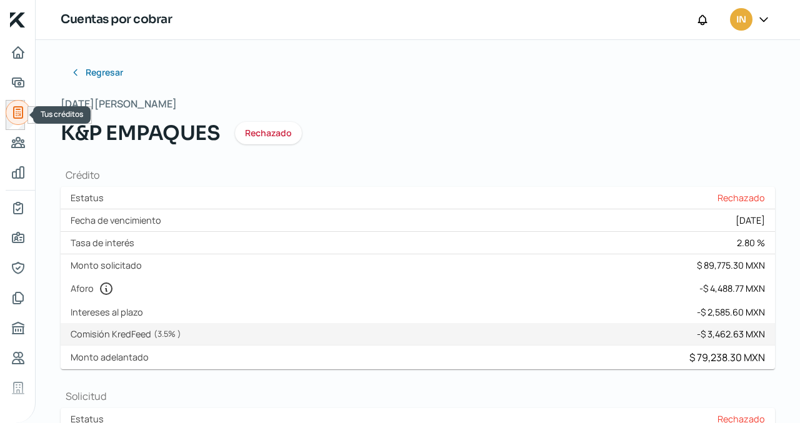
click at [17, 109] on icon "Tus créditos" at bounding box center [18, 112] width 9 height 11
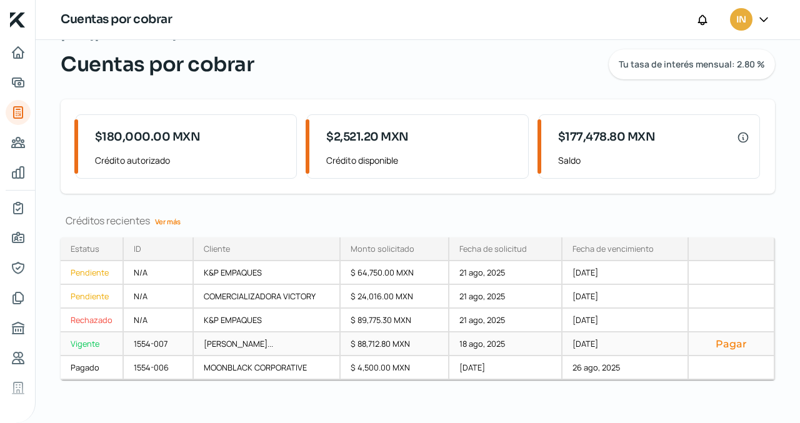
scroll to position [41, 0]
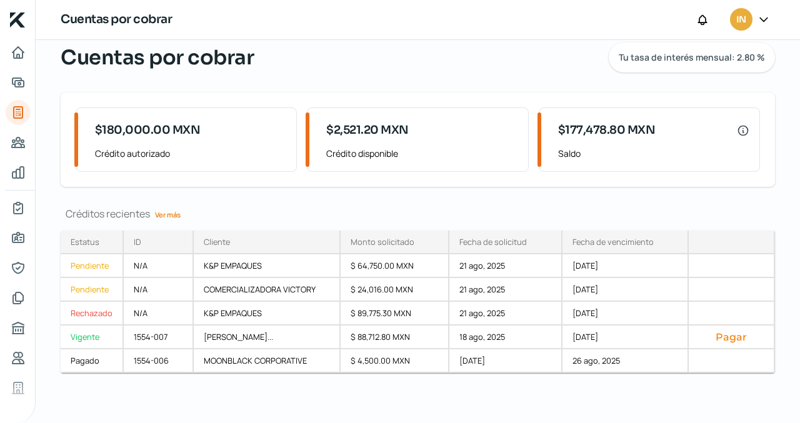
click at [168, 210] on link "Ver más" at bounding box center [168, 214] width 36 height 19
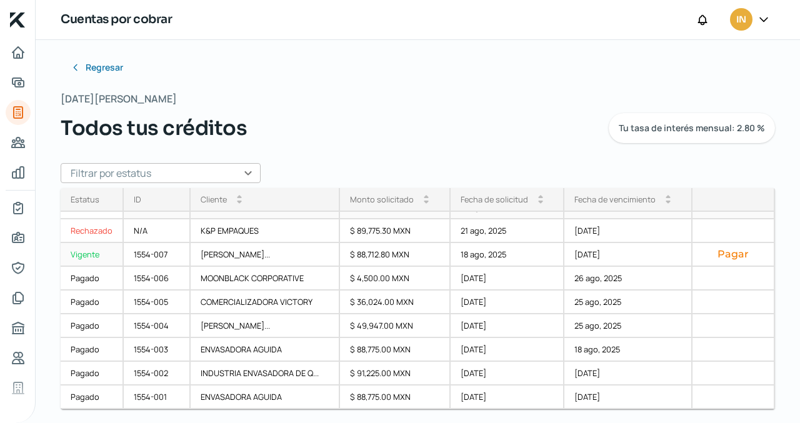
scroll to position [11, 0]
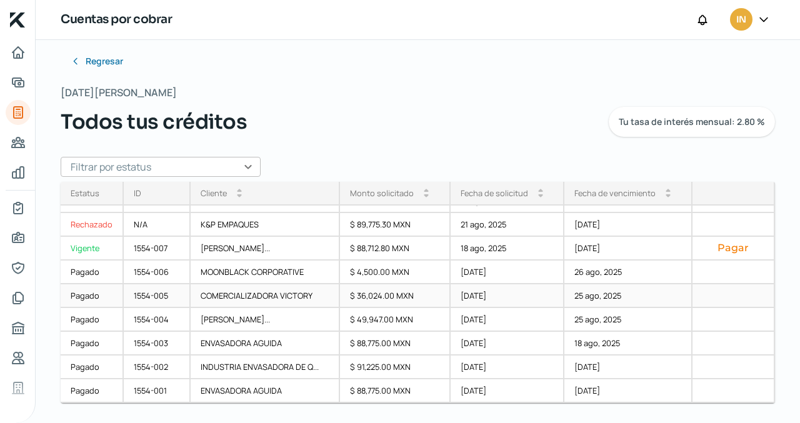
click at [465, 294] on div "[DATE]" at bounding box center [508, 296] width 114 height 24
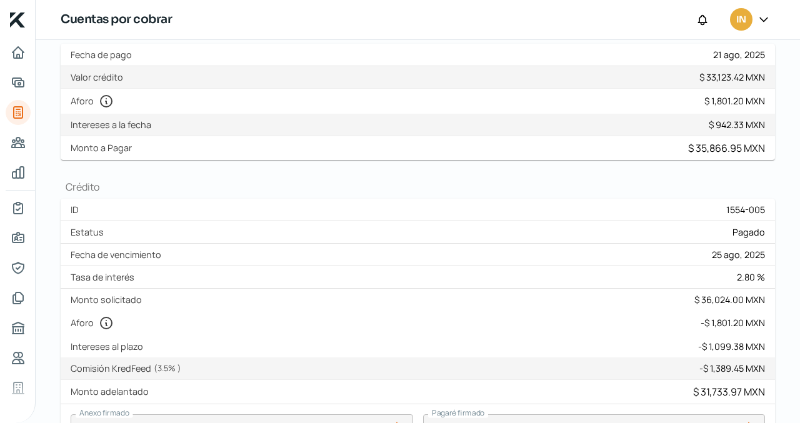
scroll to position [147, 0]
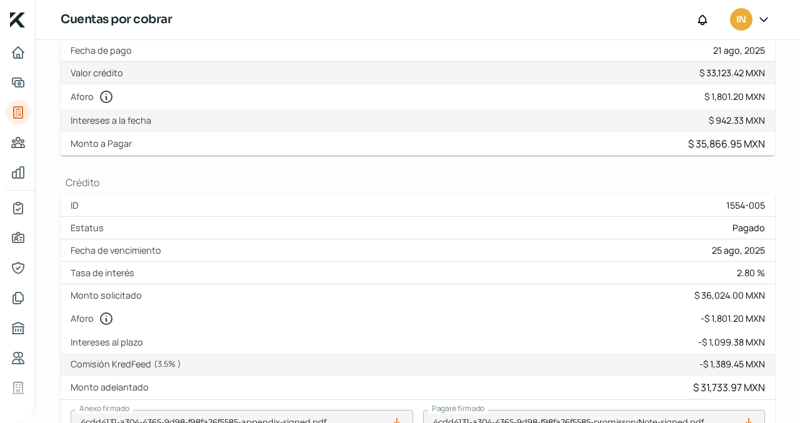
click at [787, 216] on div "Regresar Jueves, 21 de agosto 2025 COMERCIALIZADORA VICTORY Pagado ¿Cómo regist…" at bounding box center [418, 336] width 764 height 886
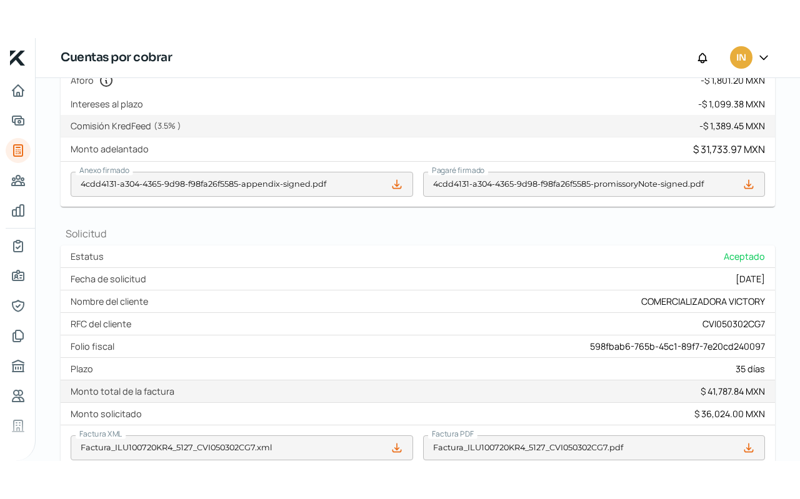
scroll to position [514, 0]
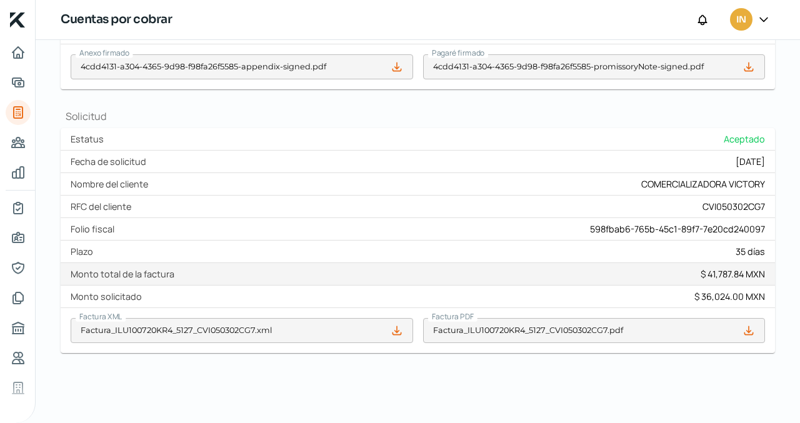
drag, startPoint x: 794, startPoint y: 311, endPoint x: 796, endPoint y: 156, distance: 154.4
click at [796, 156] on div "Regresar Jueves, 21 de agosto 2025 COMERCIALIZADORA VICTORY Pagado ¿Cómo regist…" at bounding box center [418, 231] width 764 height 383
click at [22, 112] on icon "Tus créditos" at bounding box center [18, 112] width 9 height 11
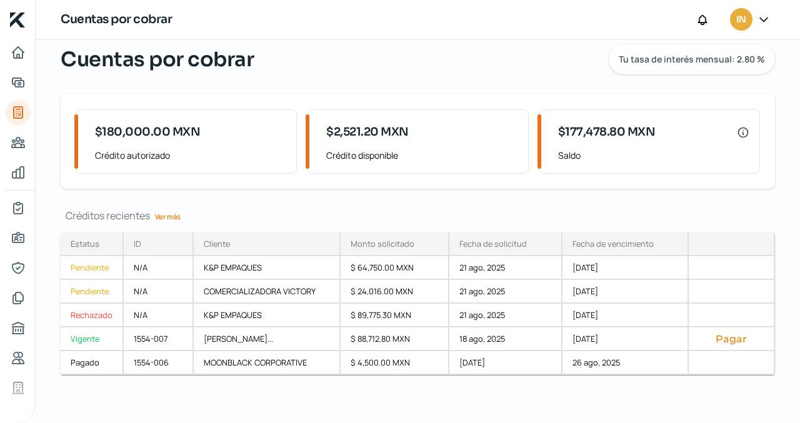
scroll to position [41, 0]
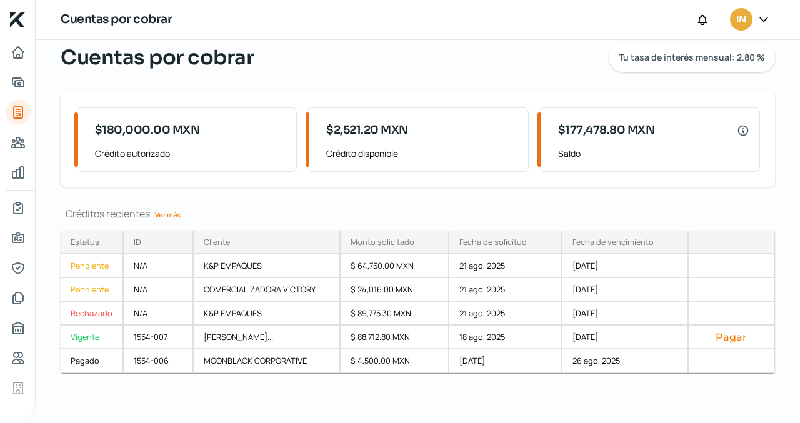
click at [163, 214] on link "Ver más" at bounding box center [168, 214] width 36 height 19
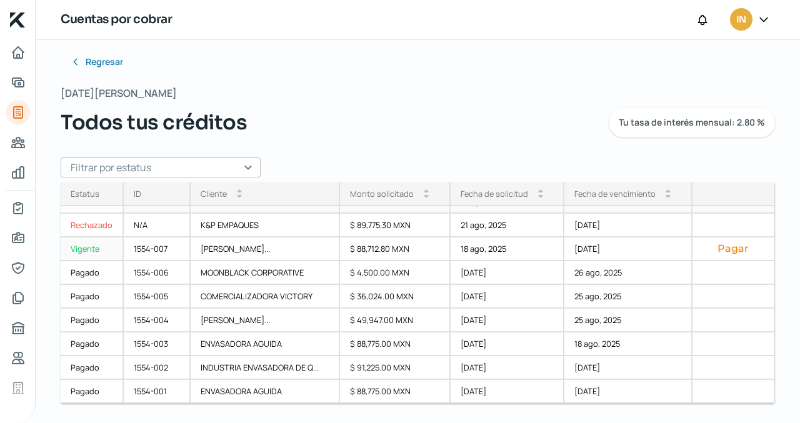
scroll to position [11, 0]
click at [359, 271] on div "$ 4,500.00 MXN" at bounding box center [395, 273] width 111 height 24
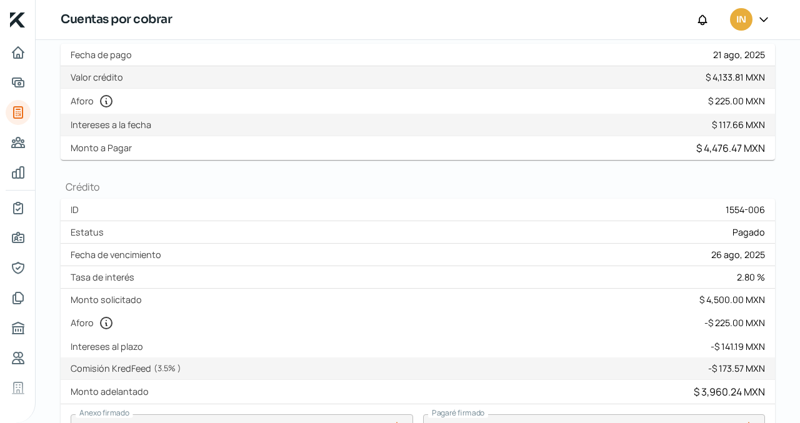
scroll to position [137, 0]
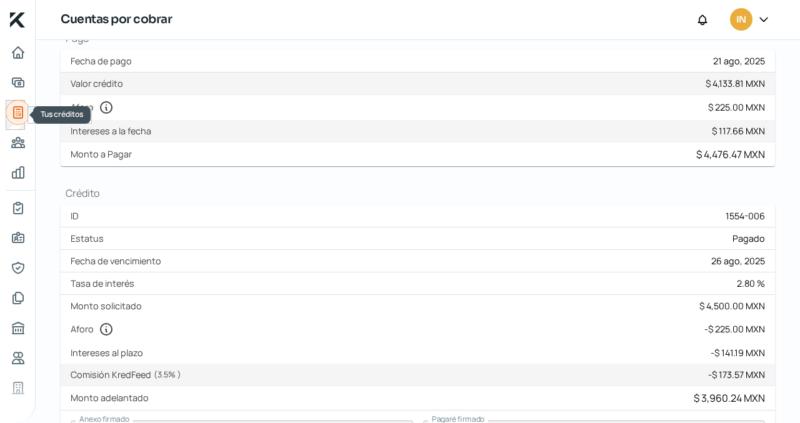
click at [17, 111] on icon "Tus créditos" at bounding box center [18, 112] width 15 height 15
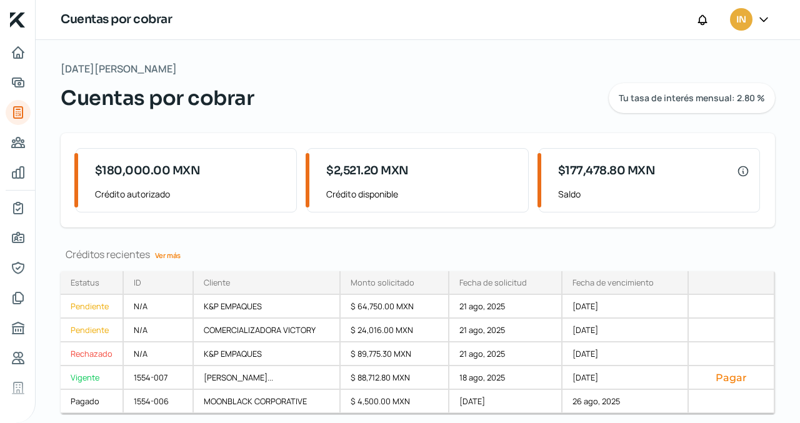
click at [166, 256] on link "Ver más" at bounding box center [168, 255] width 36 height 19
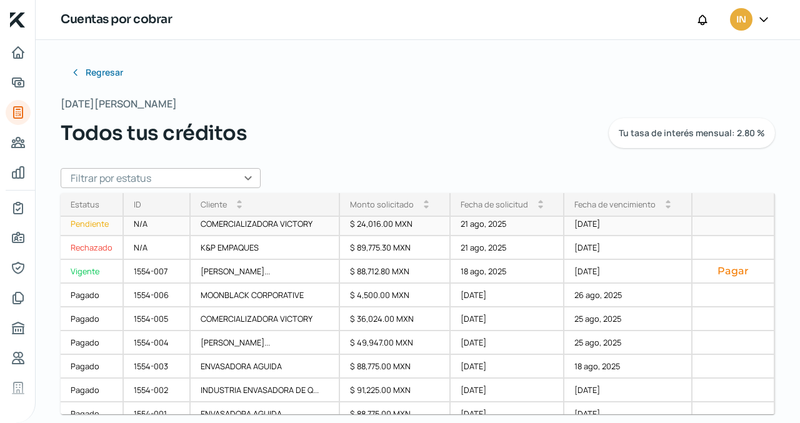
scroll to position [40, 0]
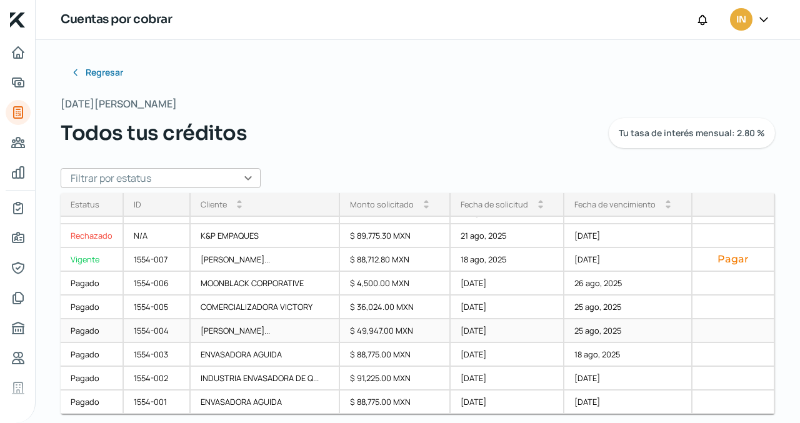
click at [222, 331] on div "[PERSON_NAME]..." at bounding box center [266, 331] width 150 height 24
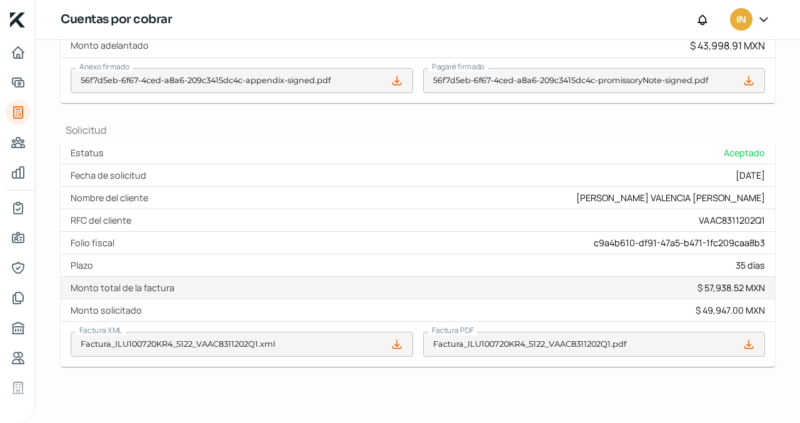
scroll to position [520, 0]
drag, startPoint x: 794, startPoint y: 361, endPoint x: 791, endPoint y: 316, distance: 45.1
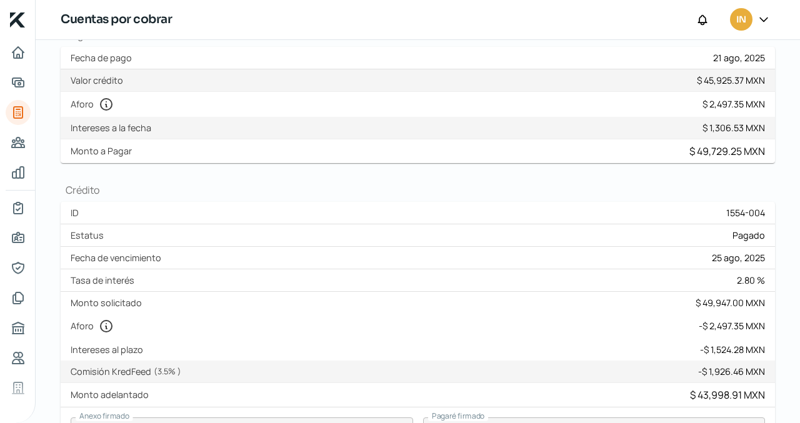
scroll to position [177, 0]
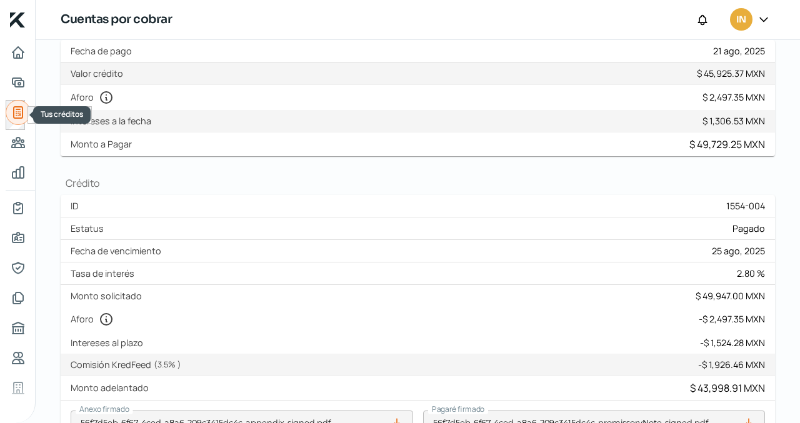
click at [20, 112] on icon "Tus créditos" at bounding box center [18, 112] width 15 height 15
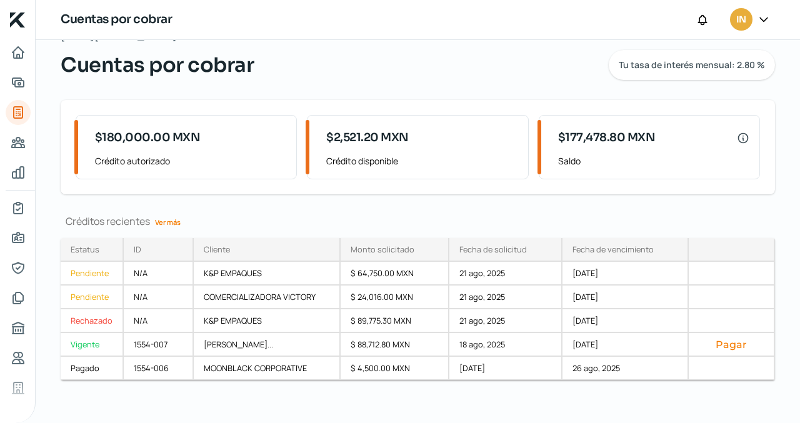
scroll to position [41, 0]
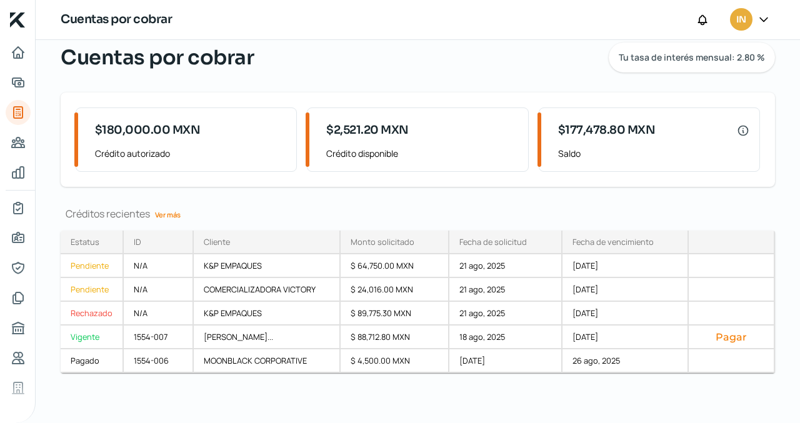
click at [164, 213] on link "Ver más" at bounding box center [168, 214] width 36 height 19
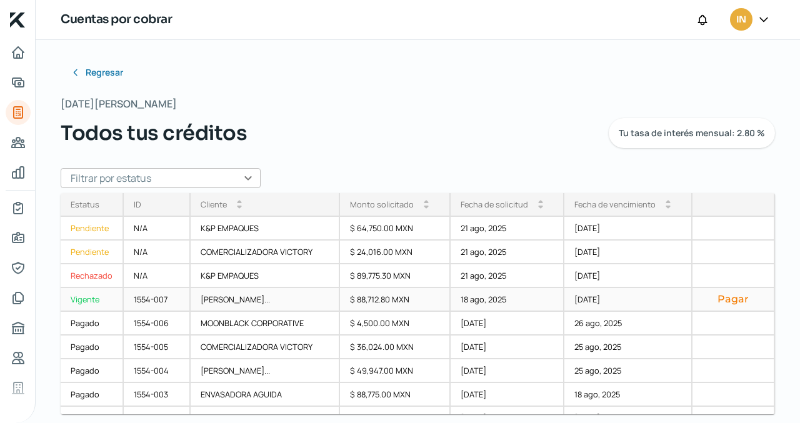
click at [723, 298] on button "Pagar" at bounding box center [733, 299] width 62 height 12
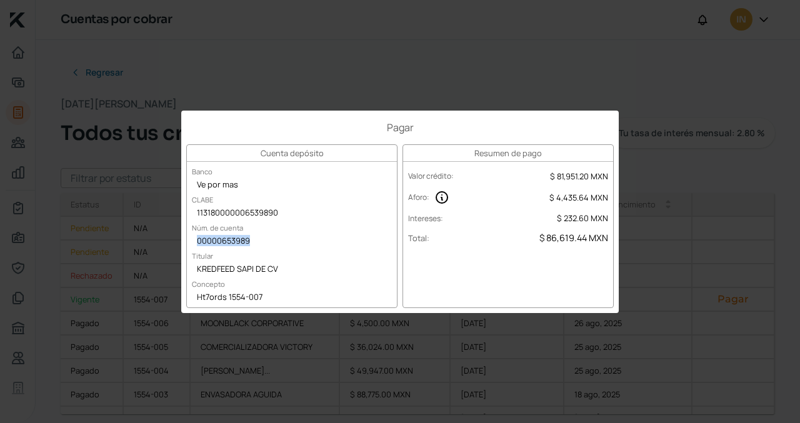
click at [371, 237] on div "00000653989" at bounding box center [292, 241] width 210 height 19
click at [295, 341] on div "Pagar Cuenta depósito Banco Ve por mas CLABE 113180000006539890 Núm. de cuenta …" at bounding box center [400, 211] width 800 height 423
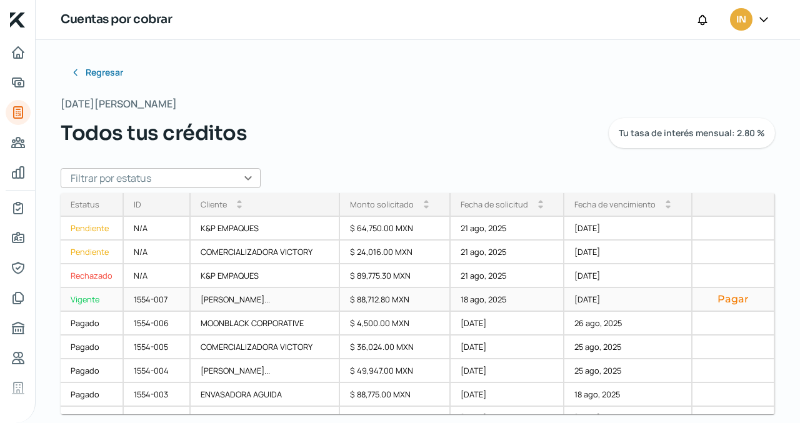
click at [86, 297] on div "Vigente" at bounding box center [92, 300] width 63 height 24
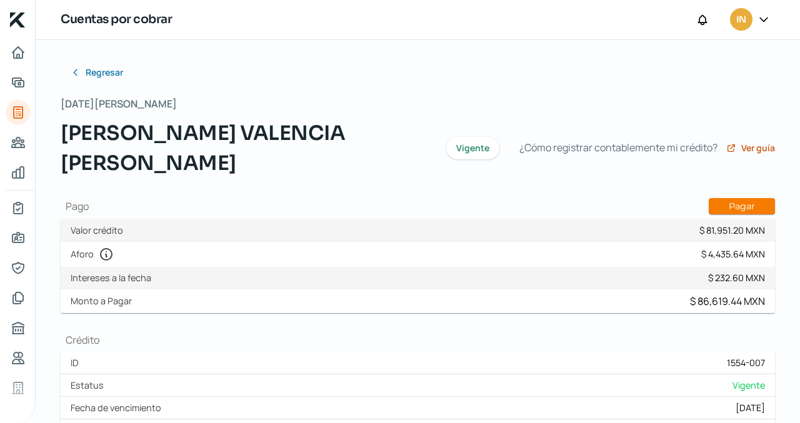
drag, startPoint x: 794, startPoint y: 169, endPoint x: 794, endPoint y: 187, distance: 17.5
click at [20, 114] on icon "Tus créditos" at bounding box center [18, 112] width 9 height 11
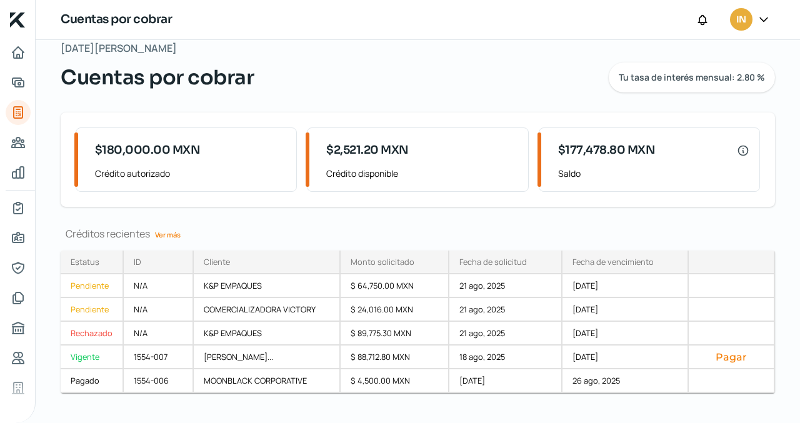
scroll to position [41, 0]
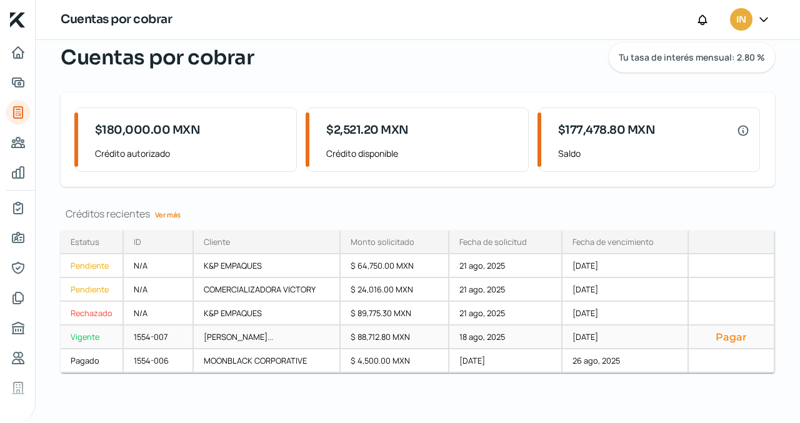
click at [91, 336] on div "Vigente" at bounding box center [92, 338] width 63 height 24
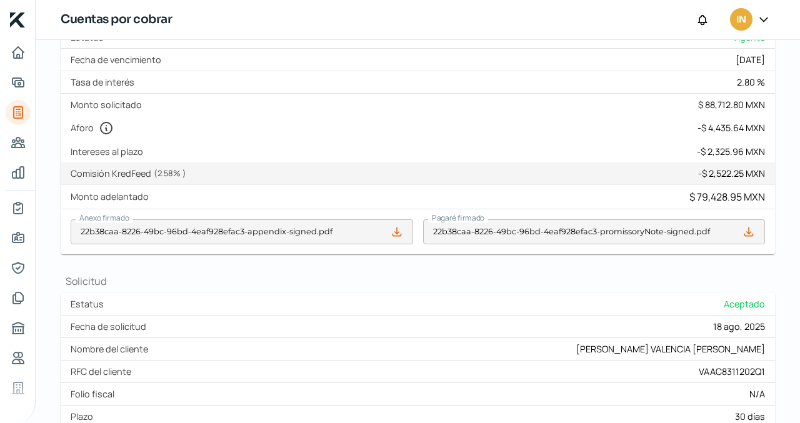
scroll to position [535, 0]
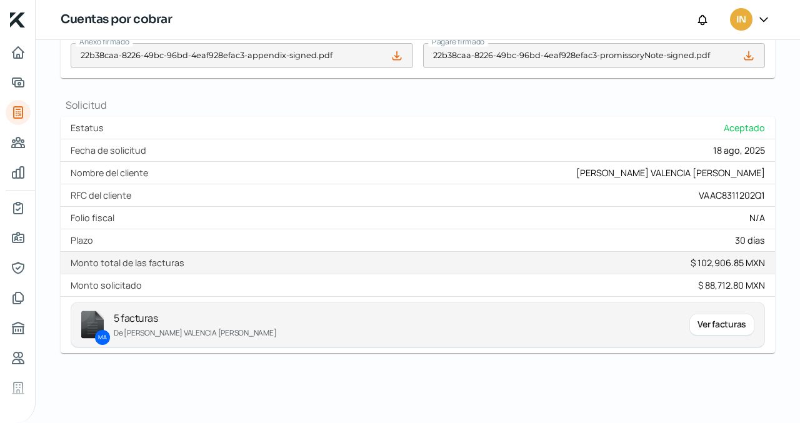
click at [716, 326] on div "Ver facturas" at bounding box center [721, 325] width 65 height 22
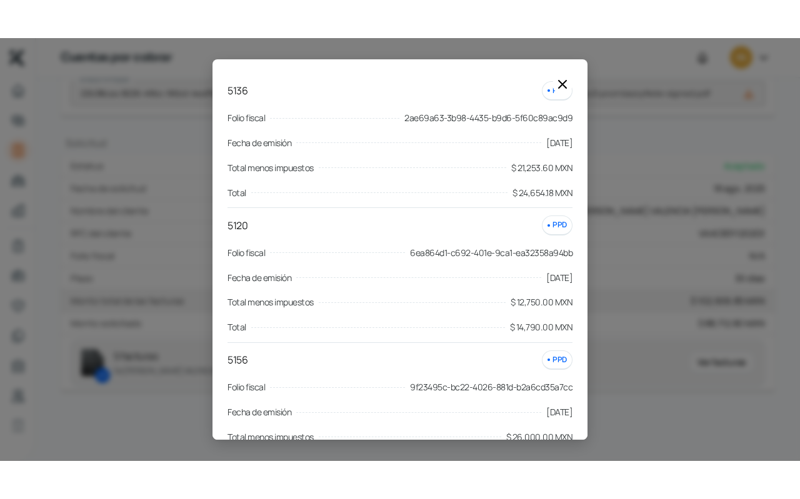
scroll to position [21, 0]
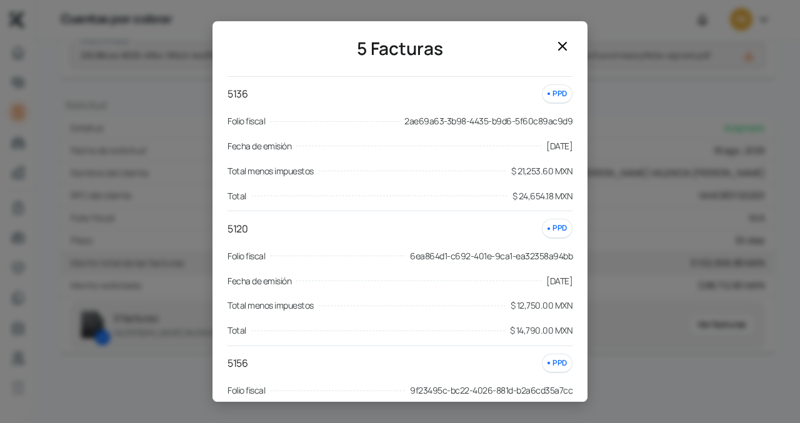
click at [564, 44] on icon at bounding box center [562, 45] width 7 height 7
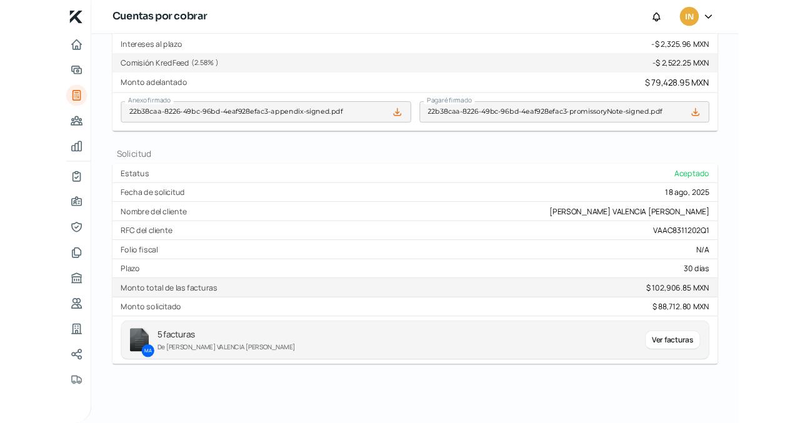
scroll to position [535, 0]
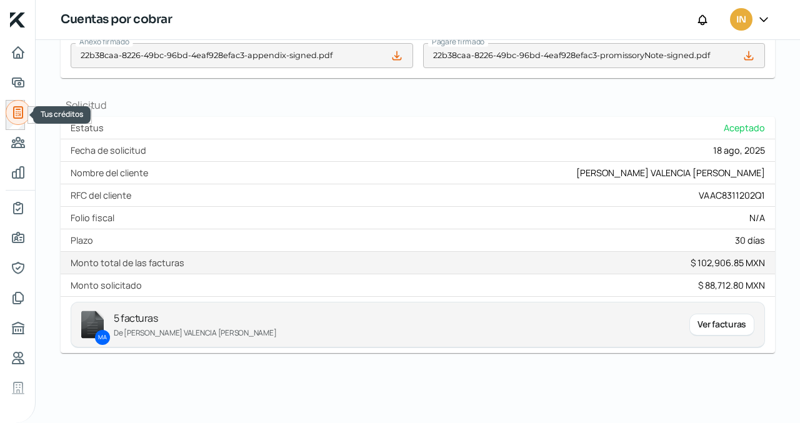
click at [11, 103] on link "Tus créditos" at bounding box center [18, 112] width 25 height 25
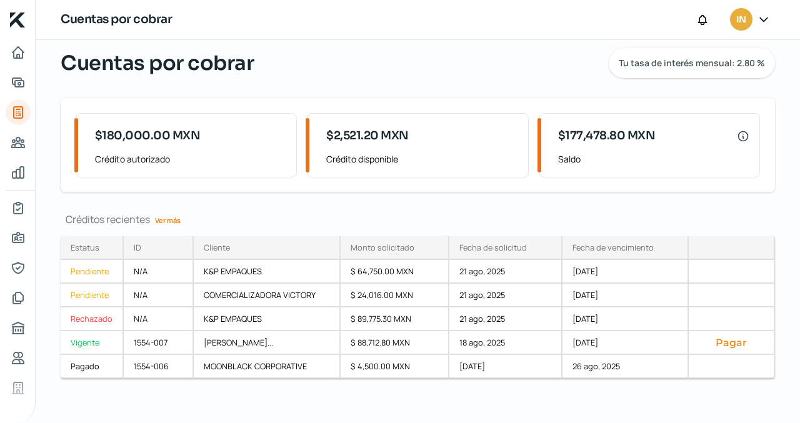
scroll to position [41, 0]
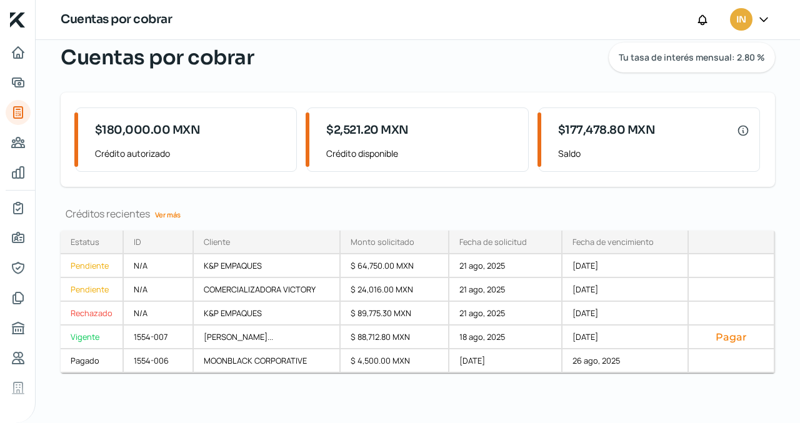
click at [174, 215] on link "Ver más" at bounding box center [168, 214] width 36 height 19
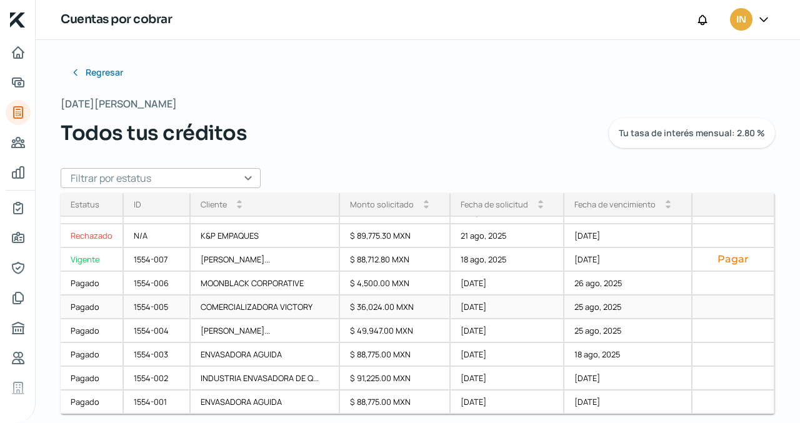
scroll to position [11, 0]
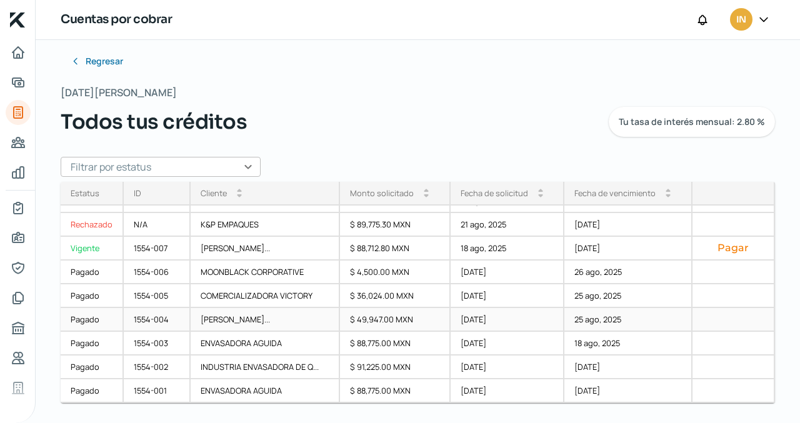
click at [374, 318] on div "$ 49,947.00 MXN" at bounding box center [395, 320] width 111 height 24
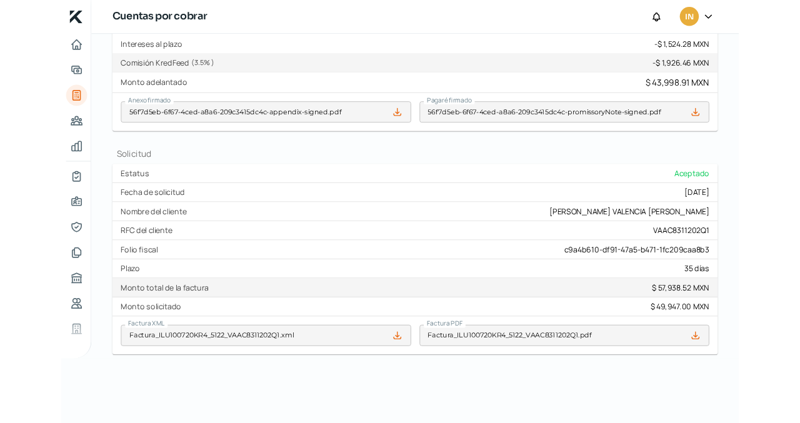
scroll to position [544, 0]
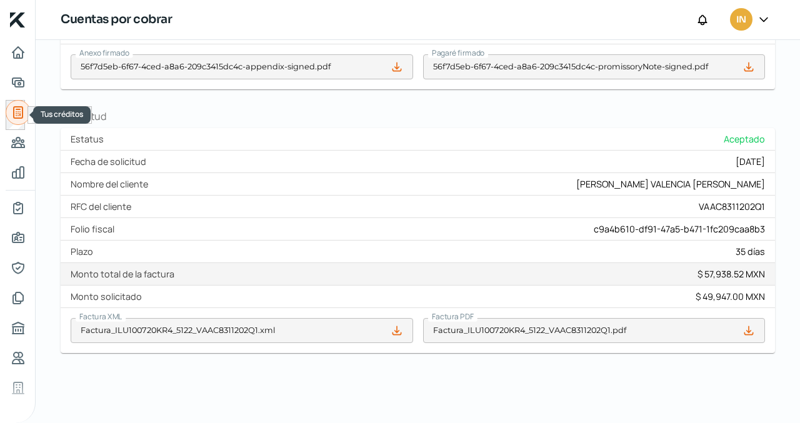
click at [17, 111] on icon "Tus créditos" at bounding box center [18, 112] width 9 height 11
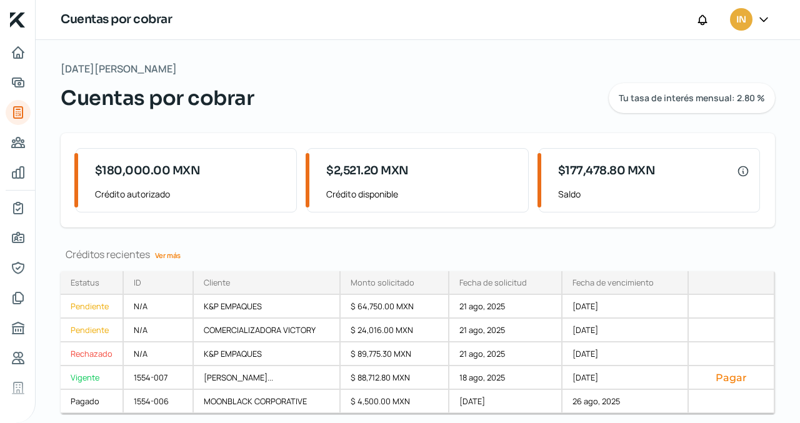
drag, startPoint x: 794, startPoint y: 159, endPoint x: 799, endPoint y: 252, distance: 93.3
click at [799, 252] on div "Jueves, 21 de agosto 2025 Cuentas por cobrar Tu tasa de interés mensual: 2.80 %…" at bounding box center [418, 231] width 764 height 383
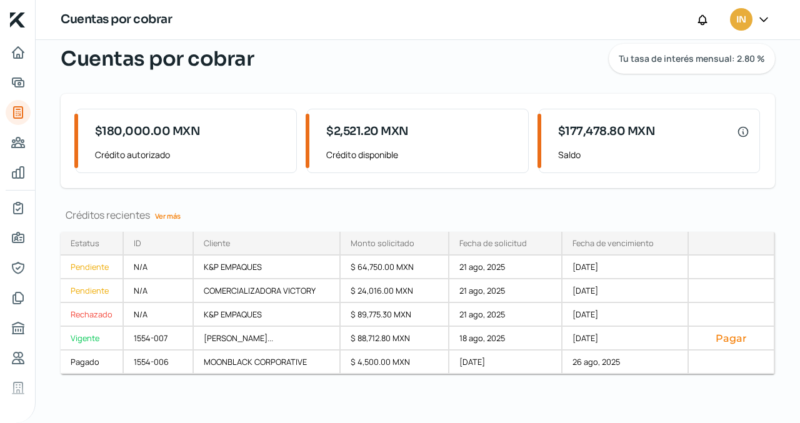
scroll to position [41, 0]
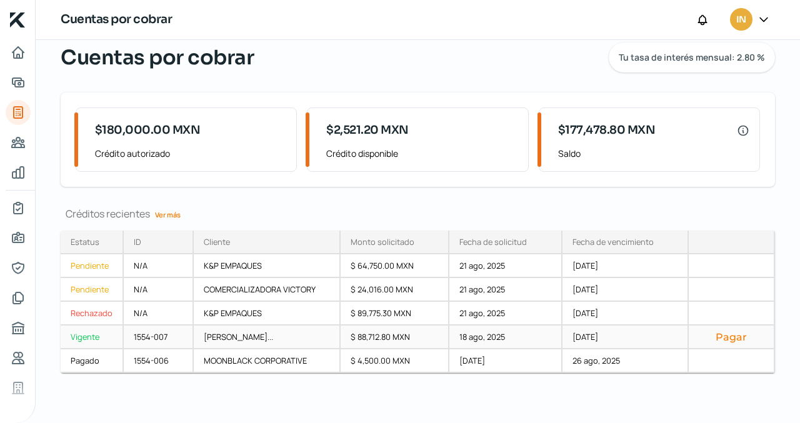
click at [263, 336] on div "[PERSON_NAME]..." at bounding box center [267, 338] width 147 height 24
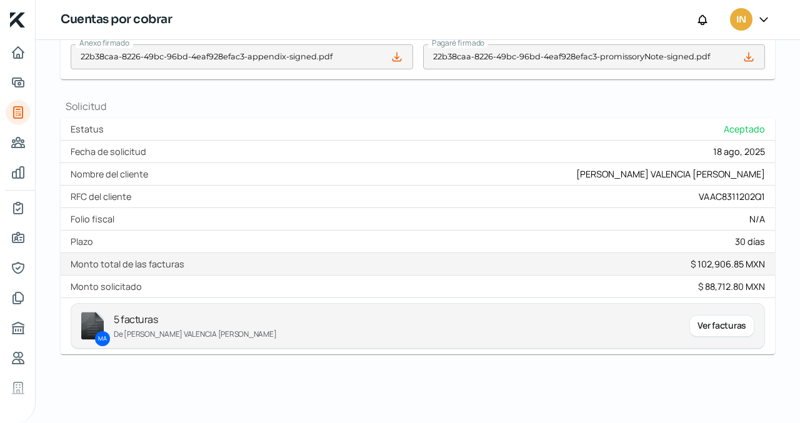
scroll to position [535, 0]
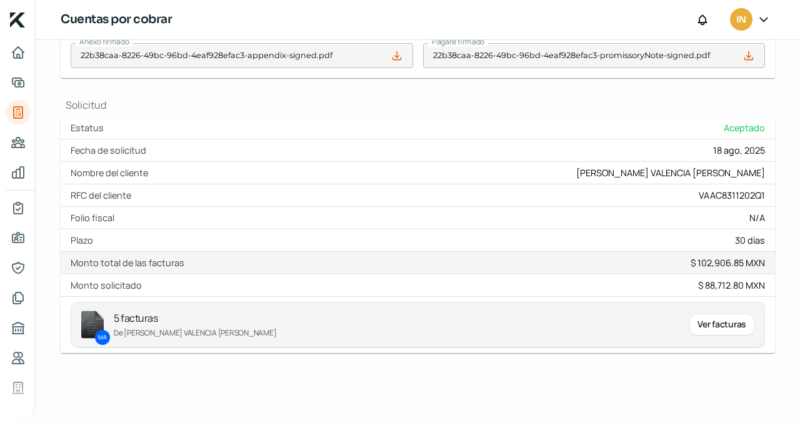
click at [703, 326] on div "Ver facturas" at bounding box center [721, 325] width 65 height 22
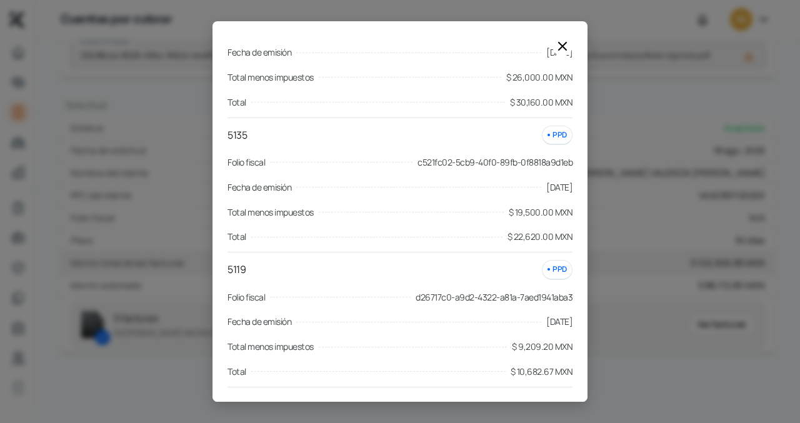
scroll to position [384, 0]
drag, startPoint x: 582, startPoint y: 297, endPoint x: 581, endPoint y: 244, distance: 53.1
click at [581, 244] on div "5 Facturas 5136 PPD Folio fiscal 2ae69a63-3b98-4435-b9d6-5f60c89ac9d9 Fecha de …" at bounding box center [399, 219] width 375 height 366
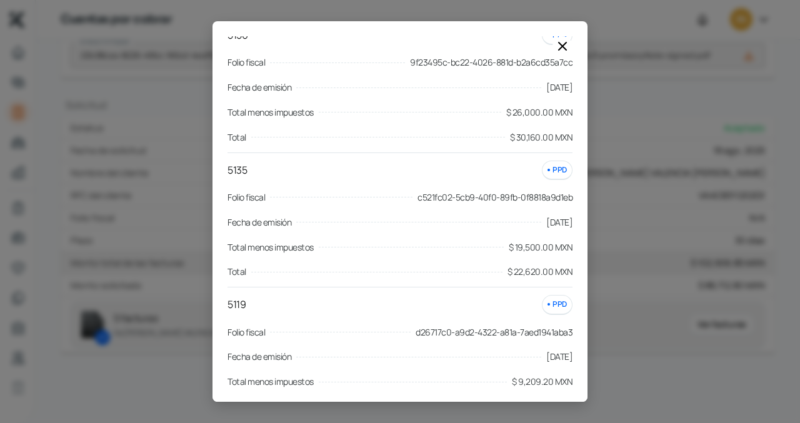
scroll to position [350, 0]
click at [563, 42] on icon at bounding box center [562, 46] width 15 height 15
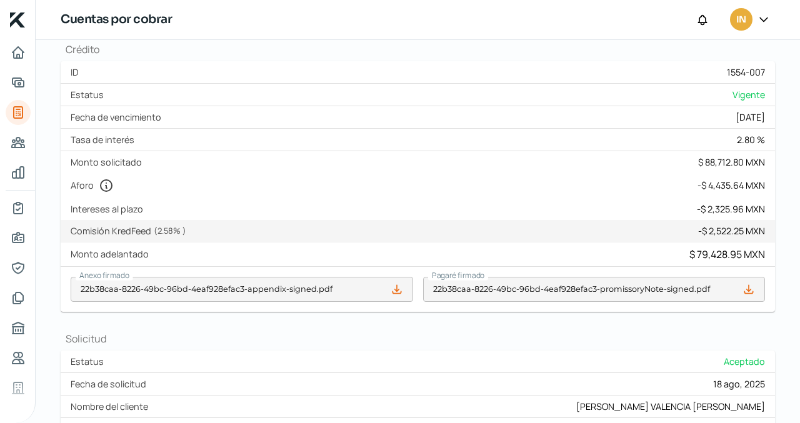
scroll to position [0, 0]
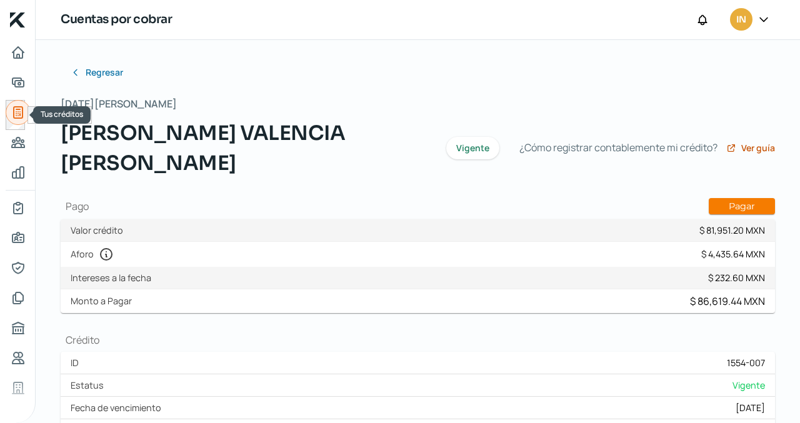
click at [22, 108] on icon "Tus créditos" at bounding box center [18, 112] width 9 height 11
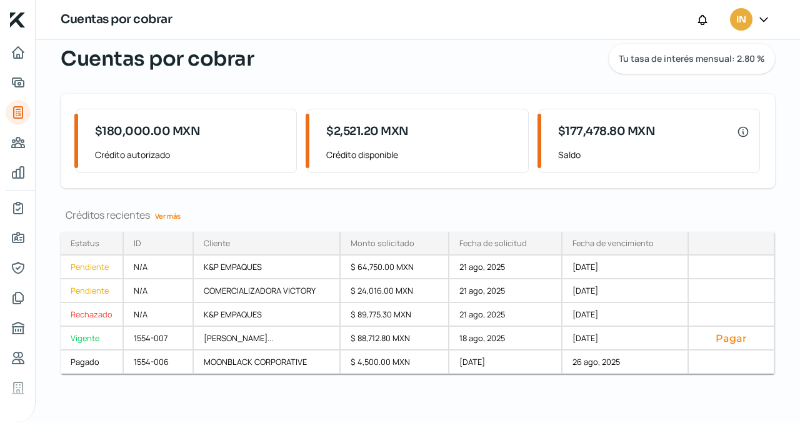
scroll to position [41, 0]
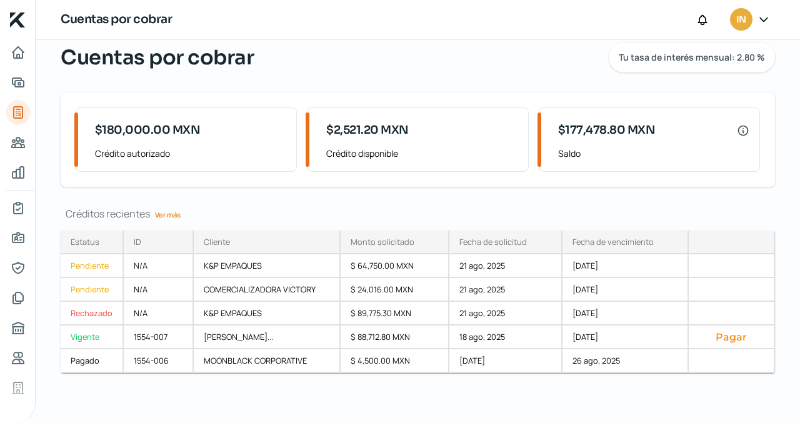
click at [164, 213] on link "Ver más" at bounding box center [168, 214] width 36 height 19
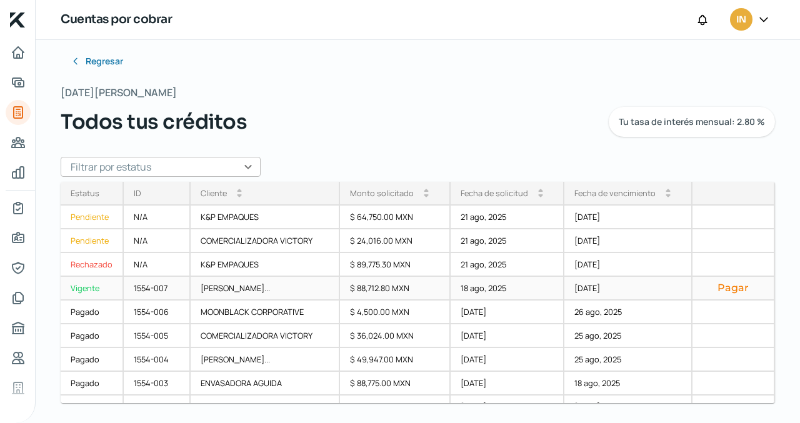
click at [223, 286] on div "[PERSON_NAME]..." at bounding box center [266, 289] width 150 height 24
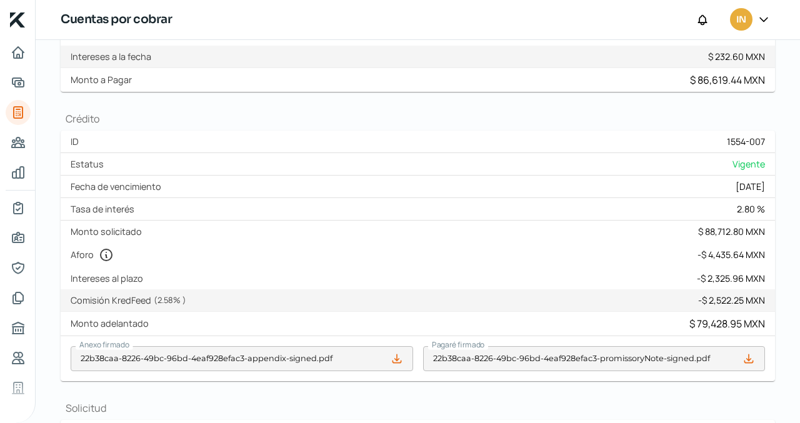
scroll to position [236, 0]
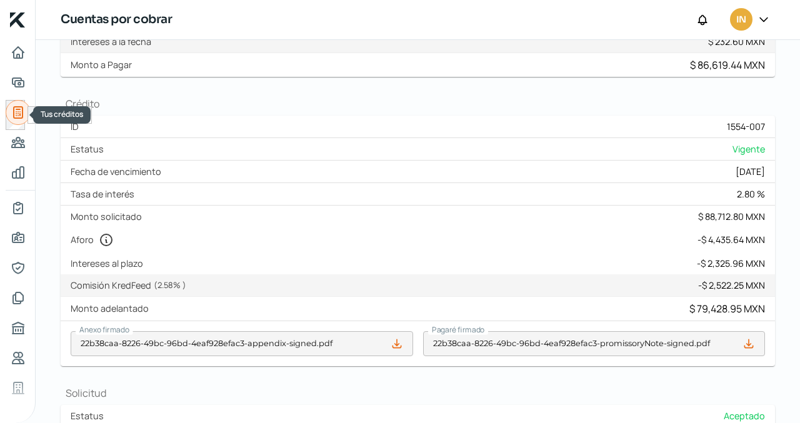
click at [19, 111] on icon "Tus créditos" at bounding box center [18, 112] width 15 height 15
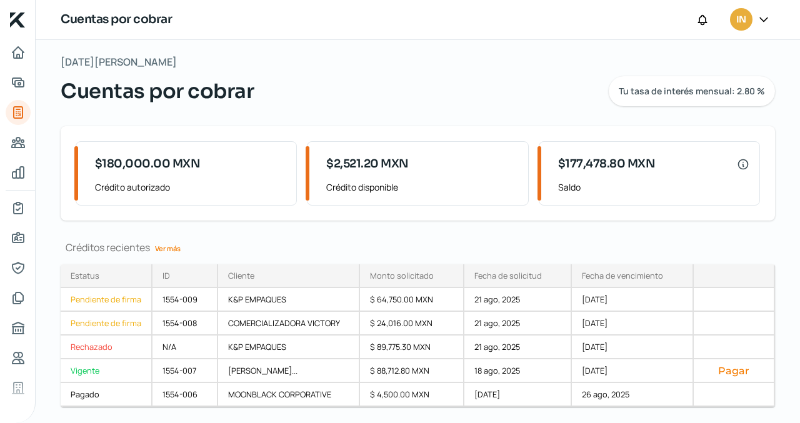
scroll to position [41, 0]
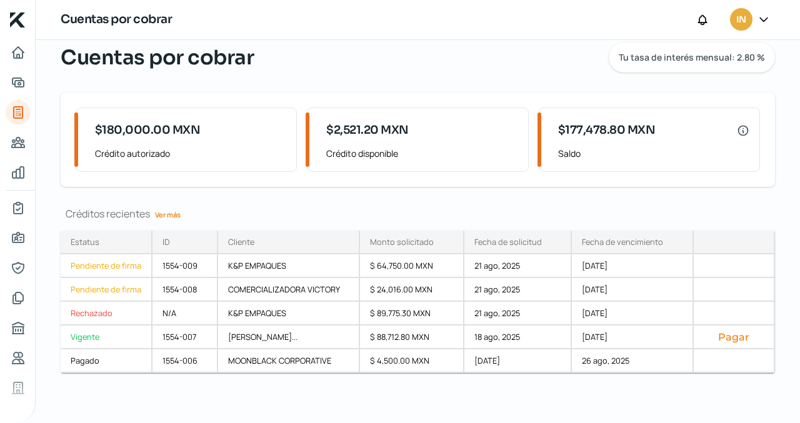
click at [167, 214] on link "Ver más" at bounding box center [168, 214] width 36 height 19
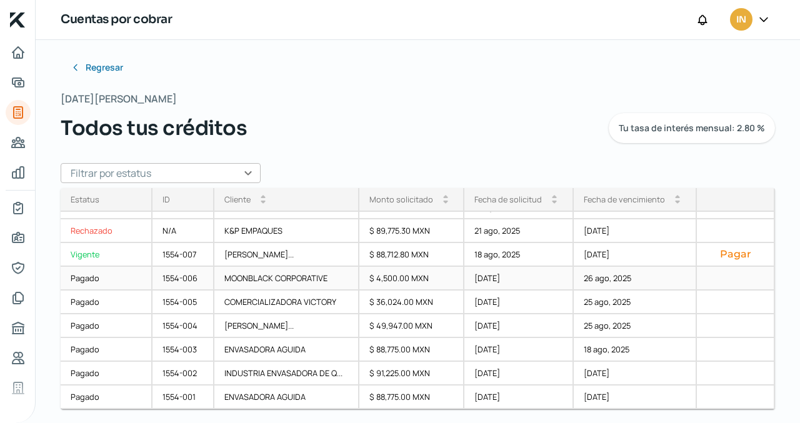
scroll to position [11, 0]
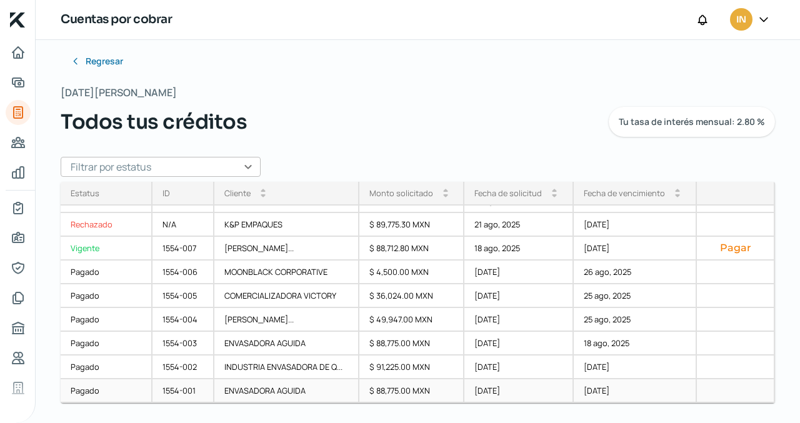
click at [292, 387] on div "ENVASADORA AGUIDA" at bounding box center [286, 391] width 145 height 24
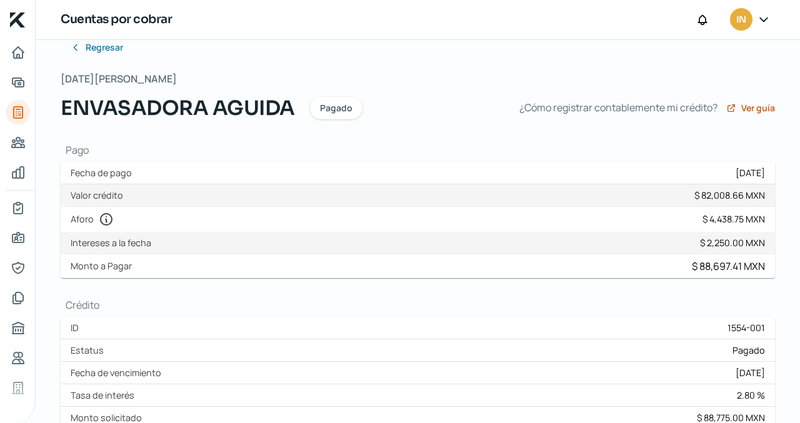
scroll to position [34, 0]
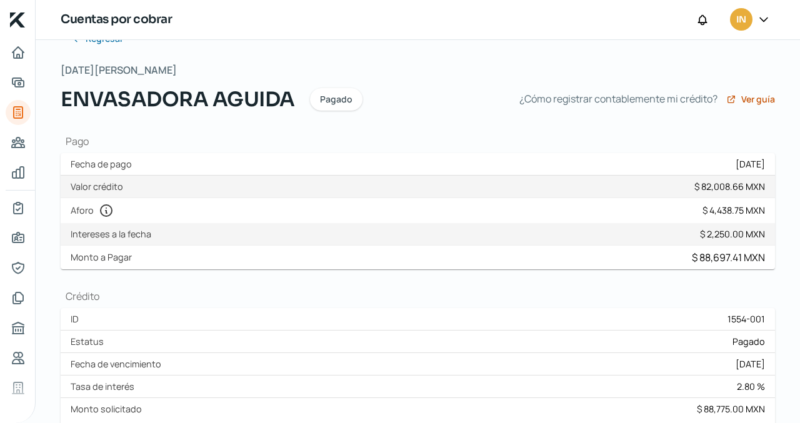
drag, startPoint x: 794, startPoint y: 141, endPoint x: 799, endPoint y: 324, distance: 182.6
click at [799, 324] on div "Regresar Jueves, 21 de agosto 2025 ENVASADORA AGUIDA Pagado ¿Cómo registrar con…" at bounding box center [418, 231] width 764 height 383
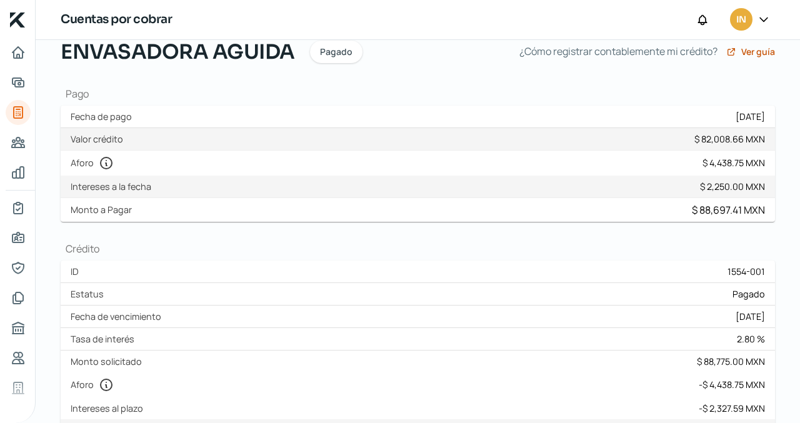
scroll to position [87, 0]
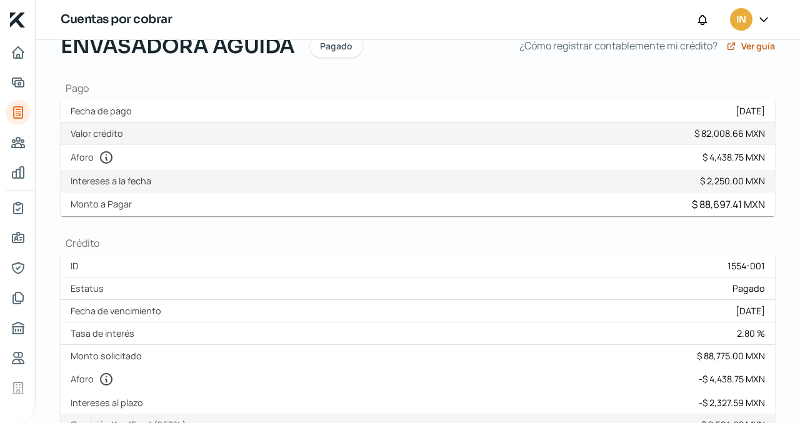
click at [733, 158] on div "$ 4,438.75 MXN" at bounding box center [733, 157] width 62 height 12
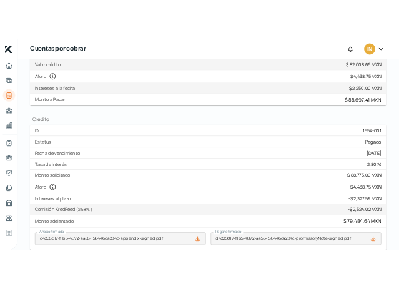
scroll to position [172, 0]
